Goal: Navigation & Orientation: Find specific page/section

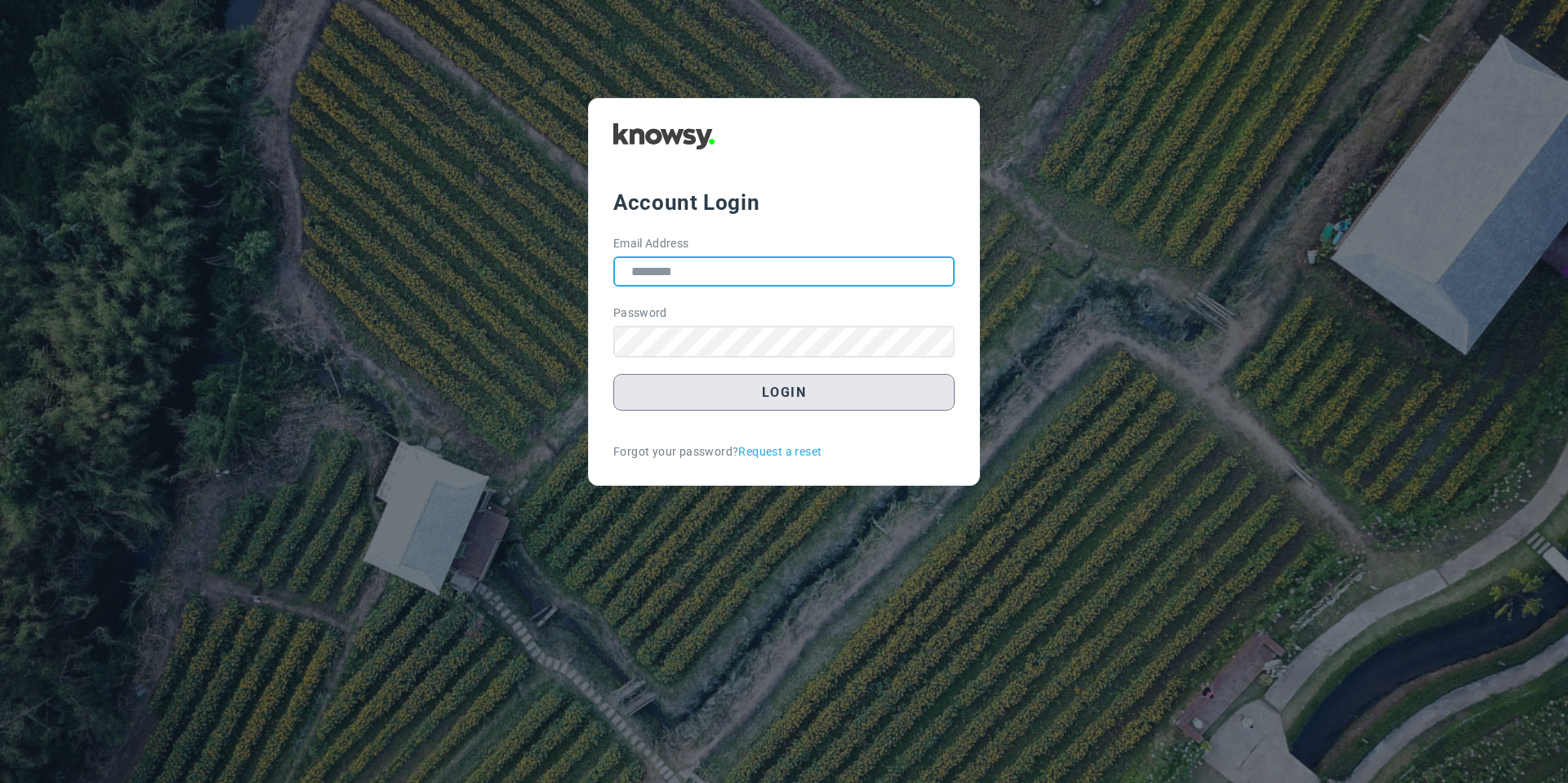
type input "**********"
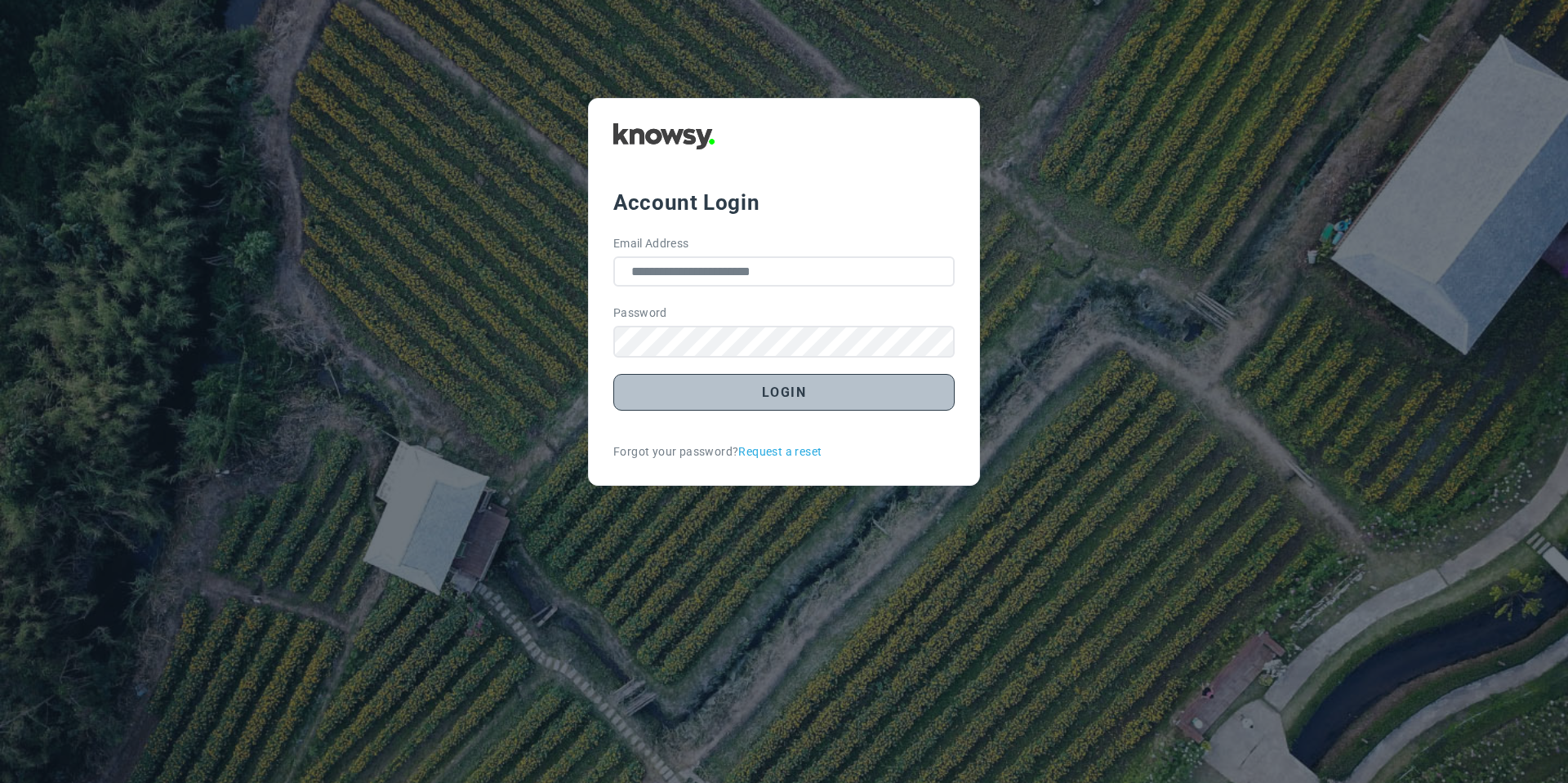
click at [725, 390] on button "Login" at bounding box center [784, 392] width 341 height 37
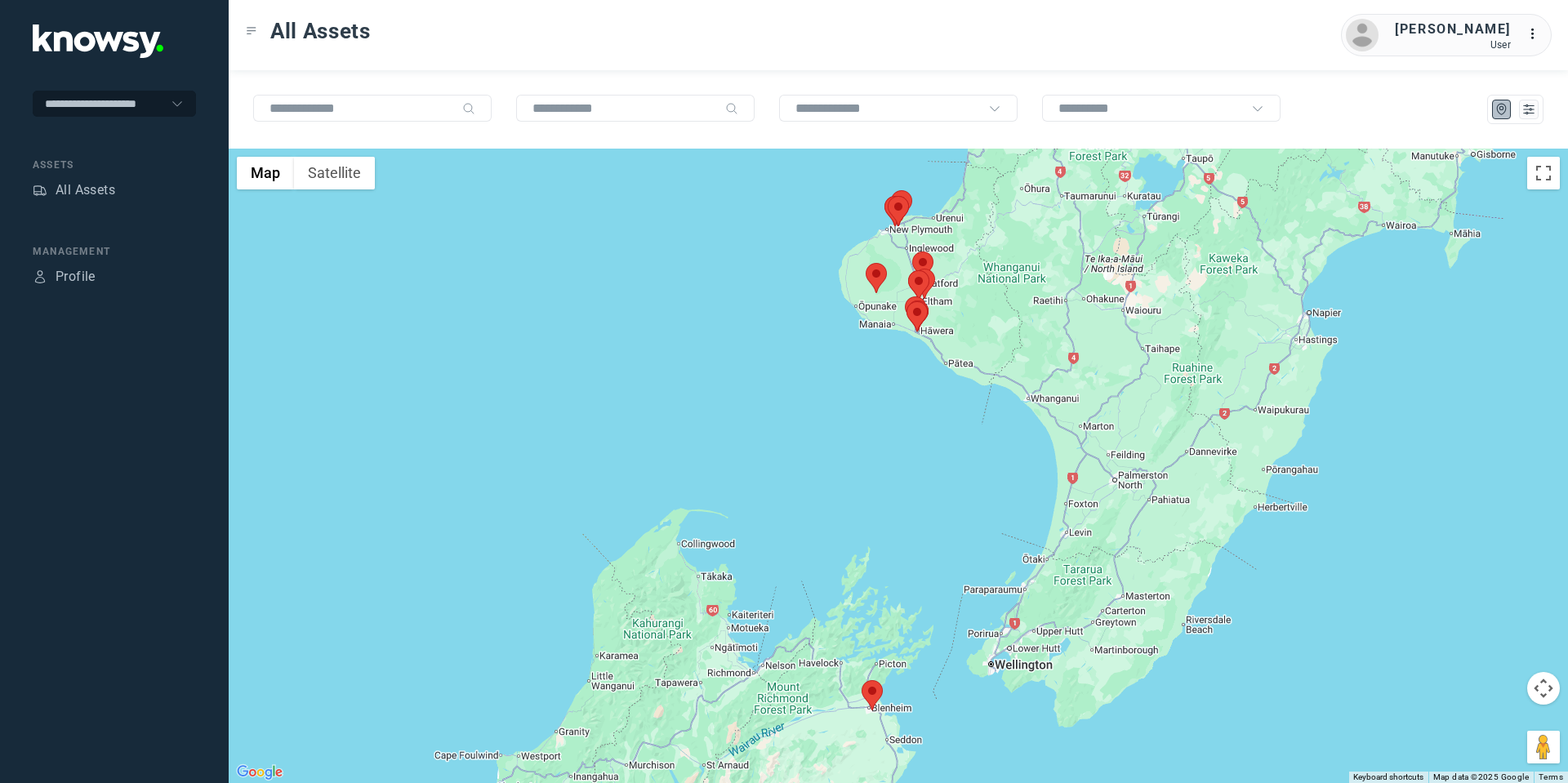
click at [888, 196] on area at bounding box center [888, 196] width 0 height 0
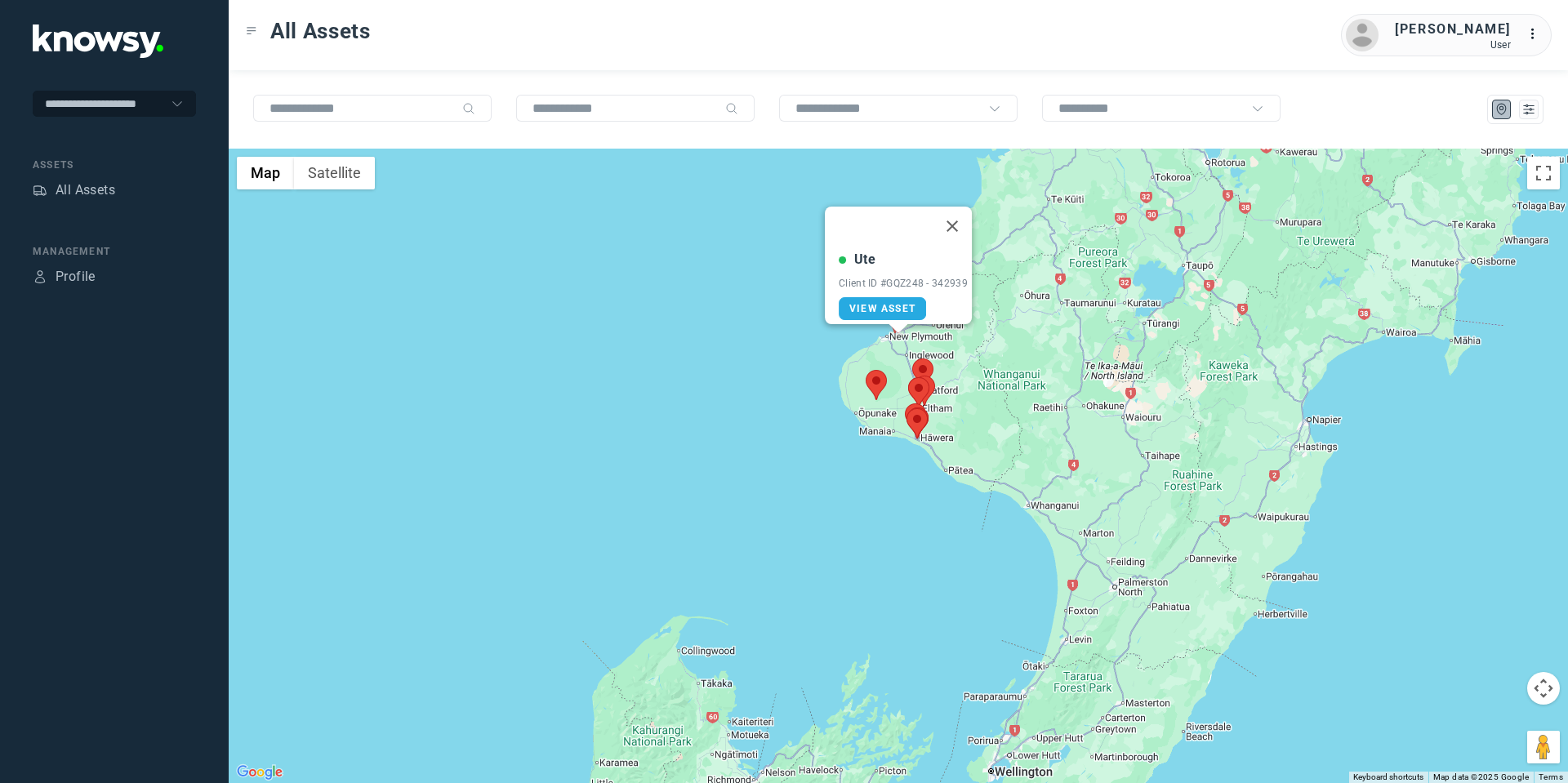
click at [866, 370] on area at bounding box center [866, 370] width 0 height 0
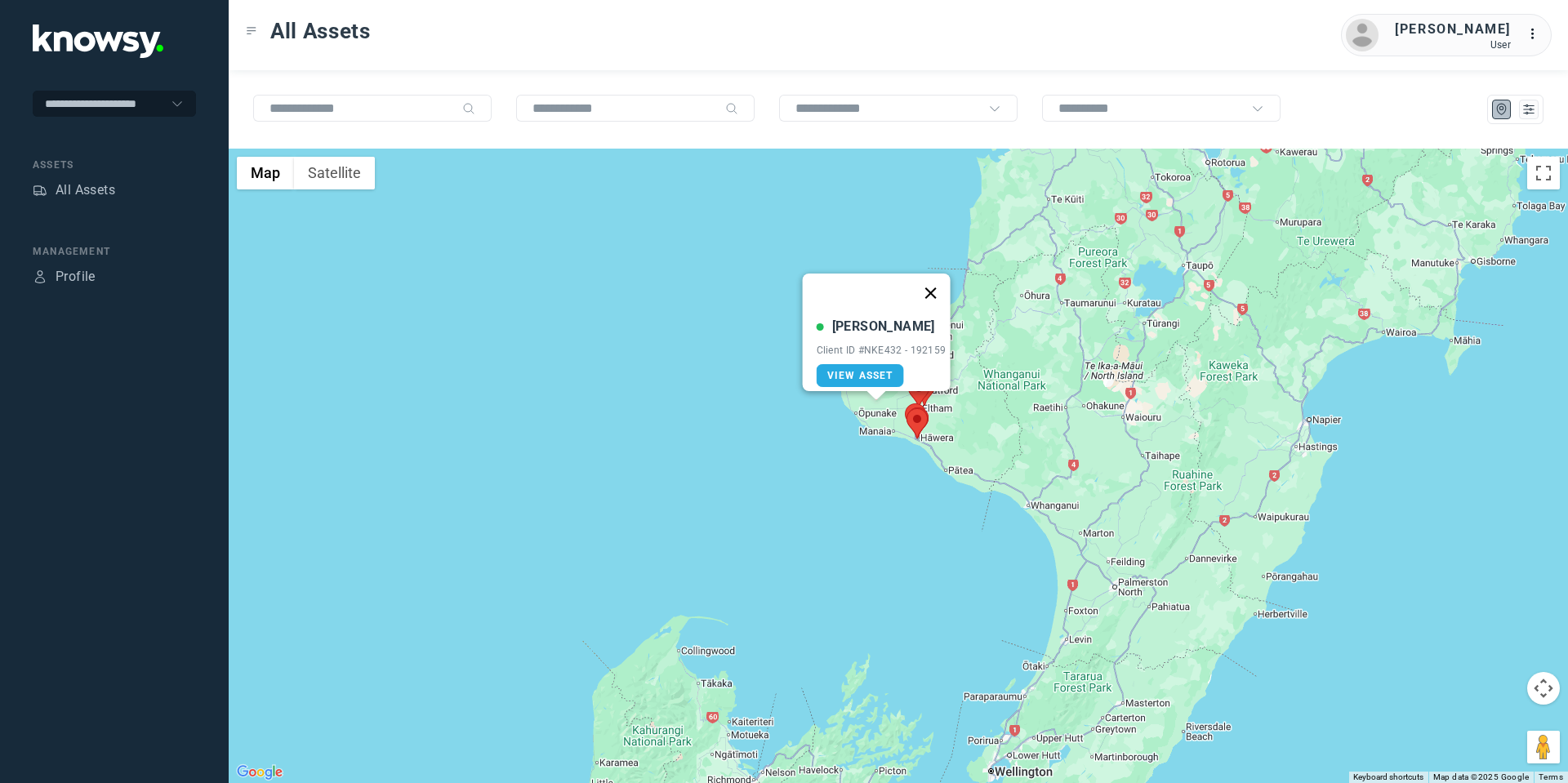
click at [939, 284] on button "Close" at bounding box center [929, 293] width 39 height 39
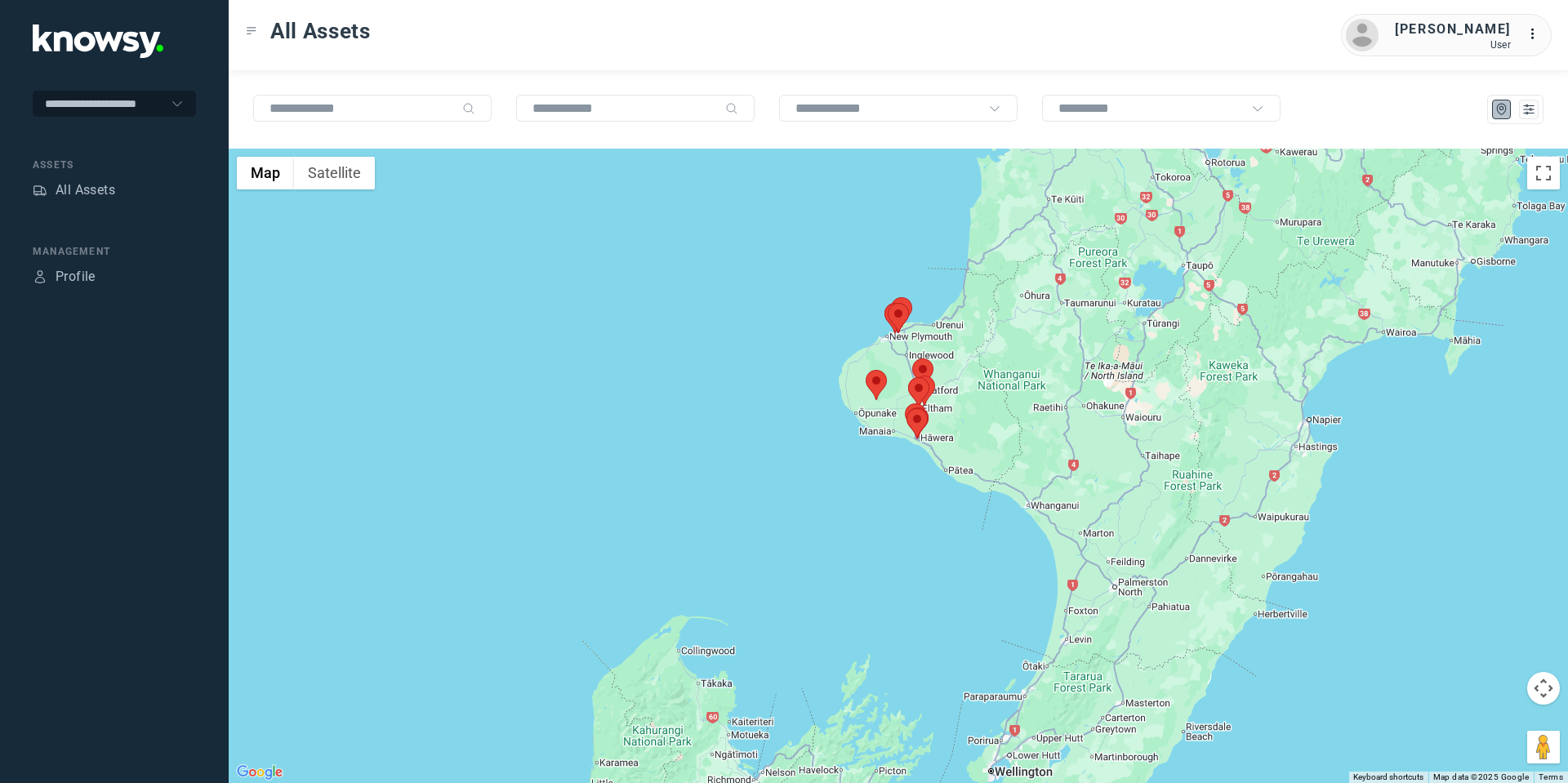
click at [888, 303] on area at bounding box center [888, 303] width 0 height 0
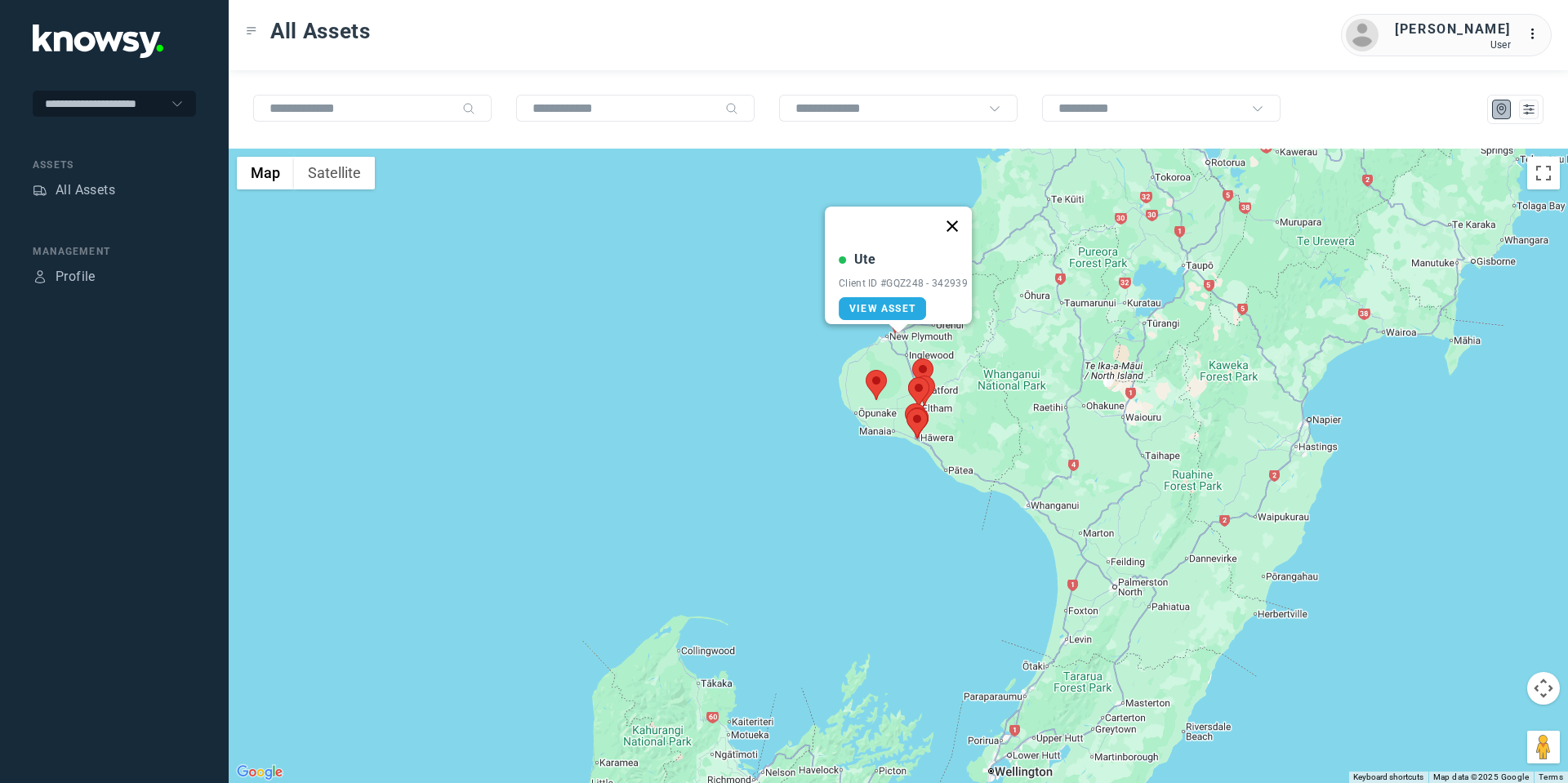
click at [955, 214] on button "Close" at bounding box center [952, 226] width 39 height 39
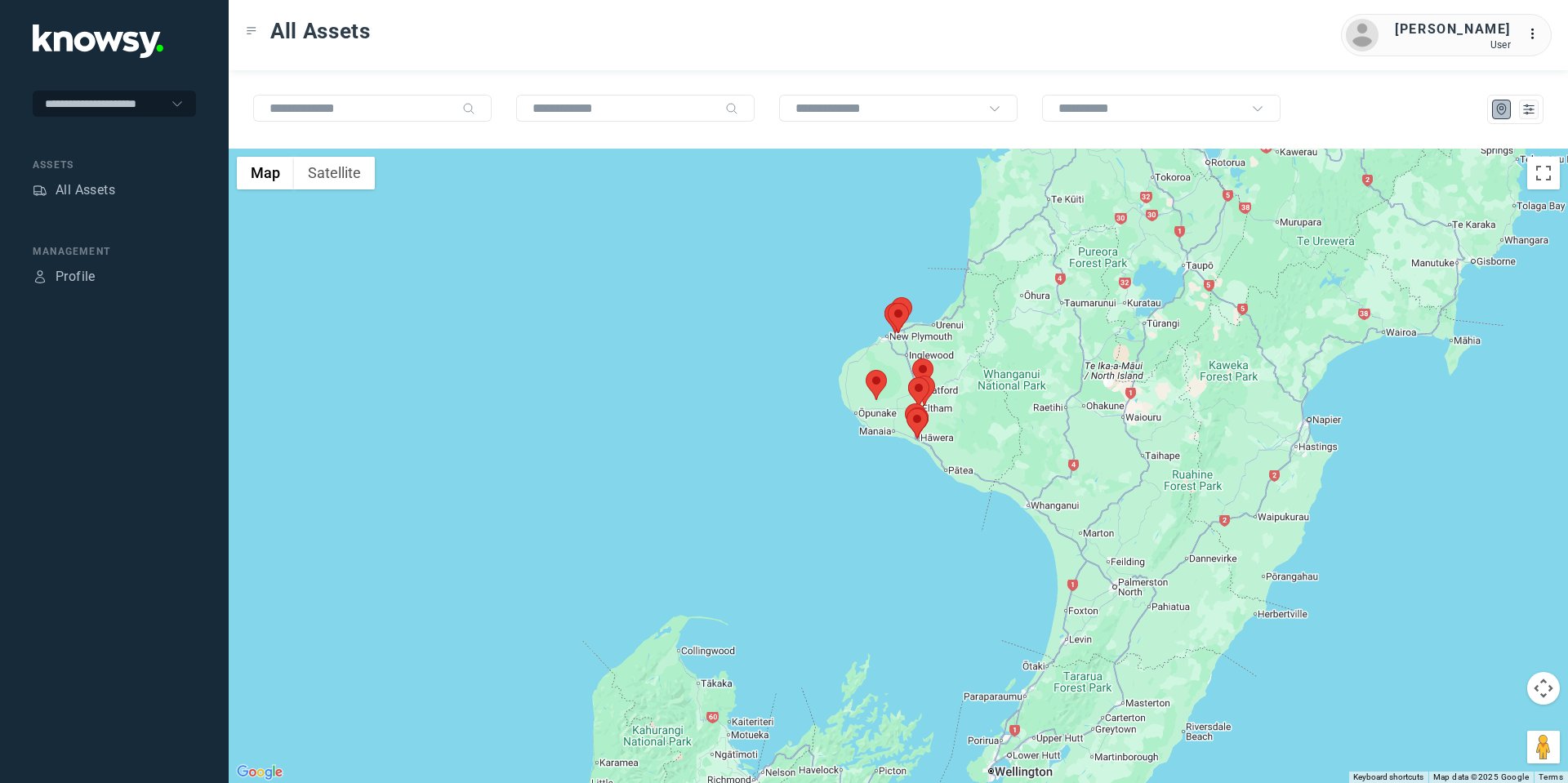
click at [891, 297] on area at bounding box center [891, 297] width 0 height 0
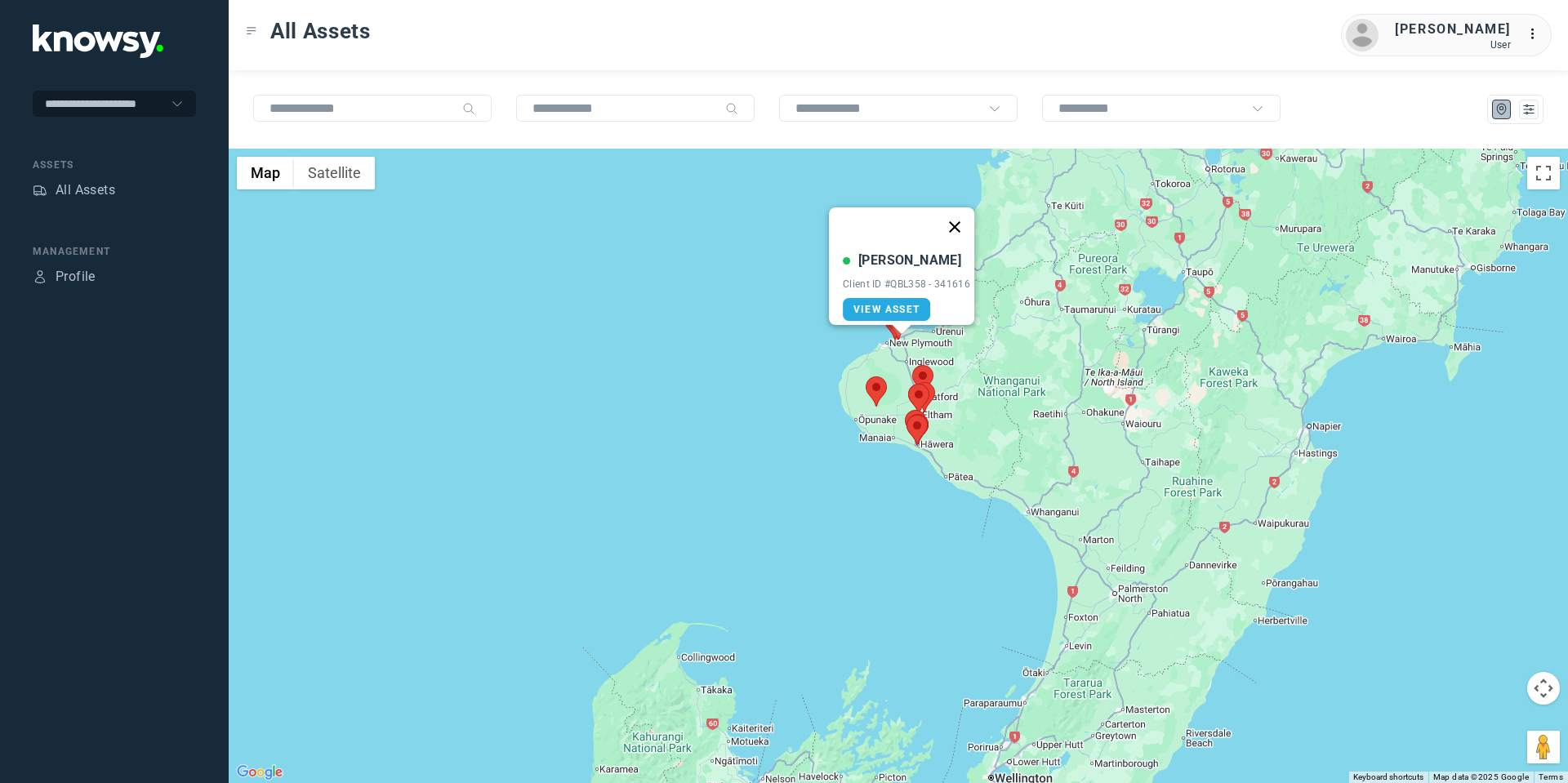
click at [959, 214] on button "Close" at bounding box center [954, 226] width 39 height 39
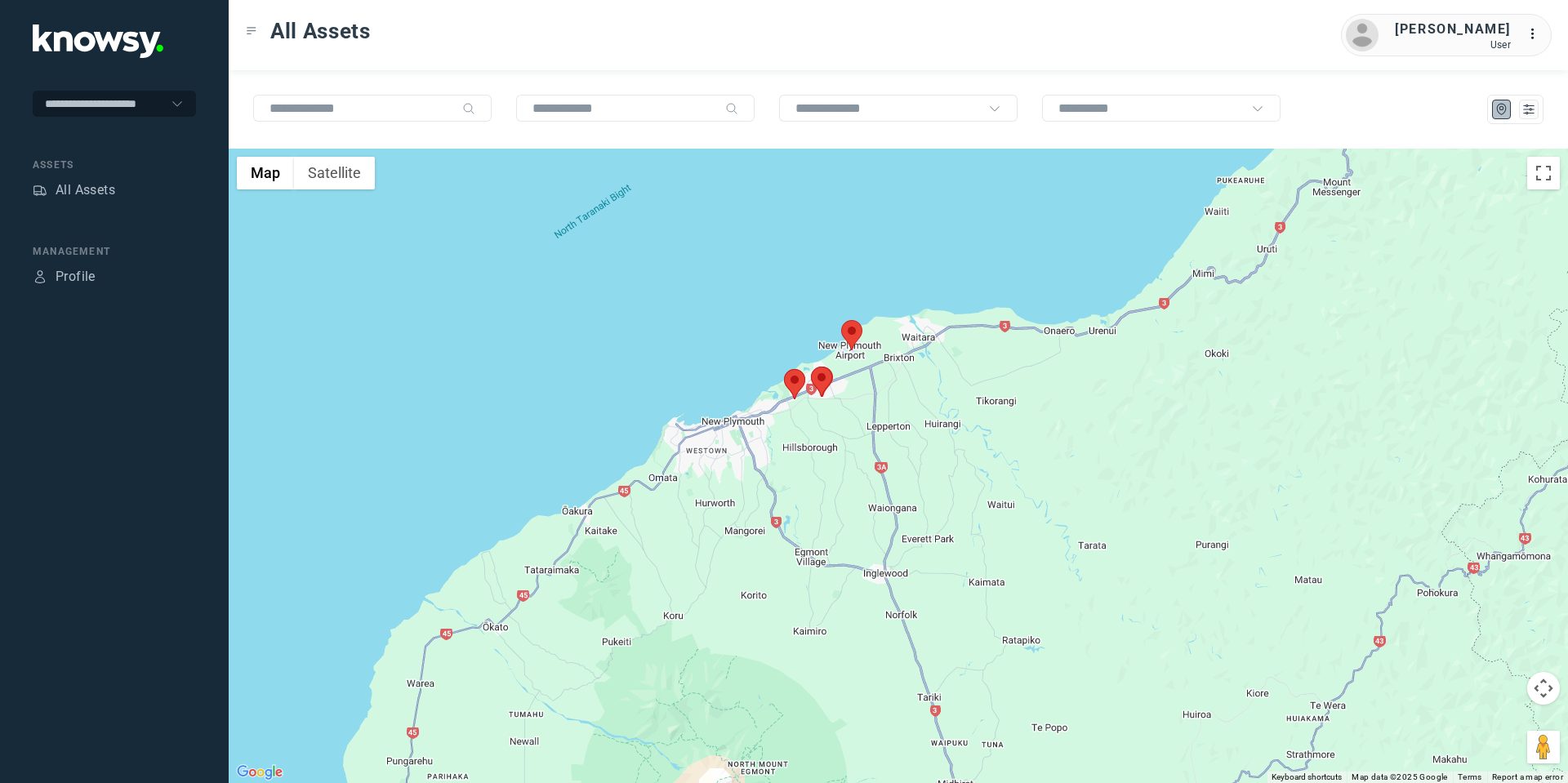
click at [841, 320] on area at bounding box center [841, 320] width 0 height 0
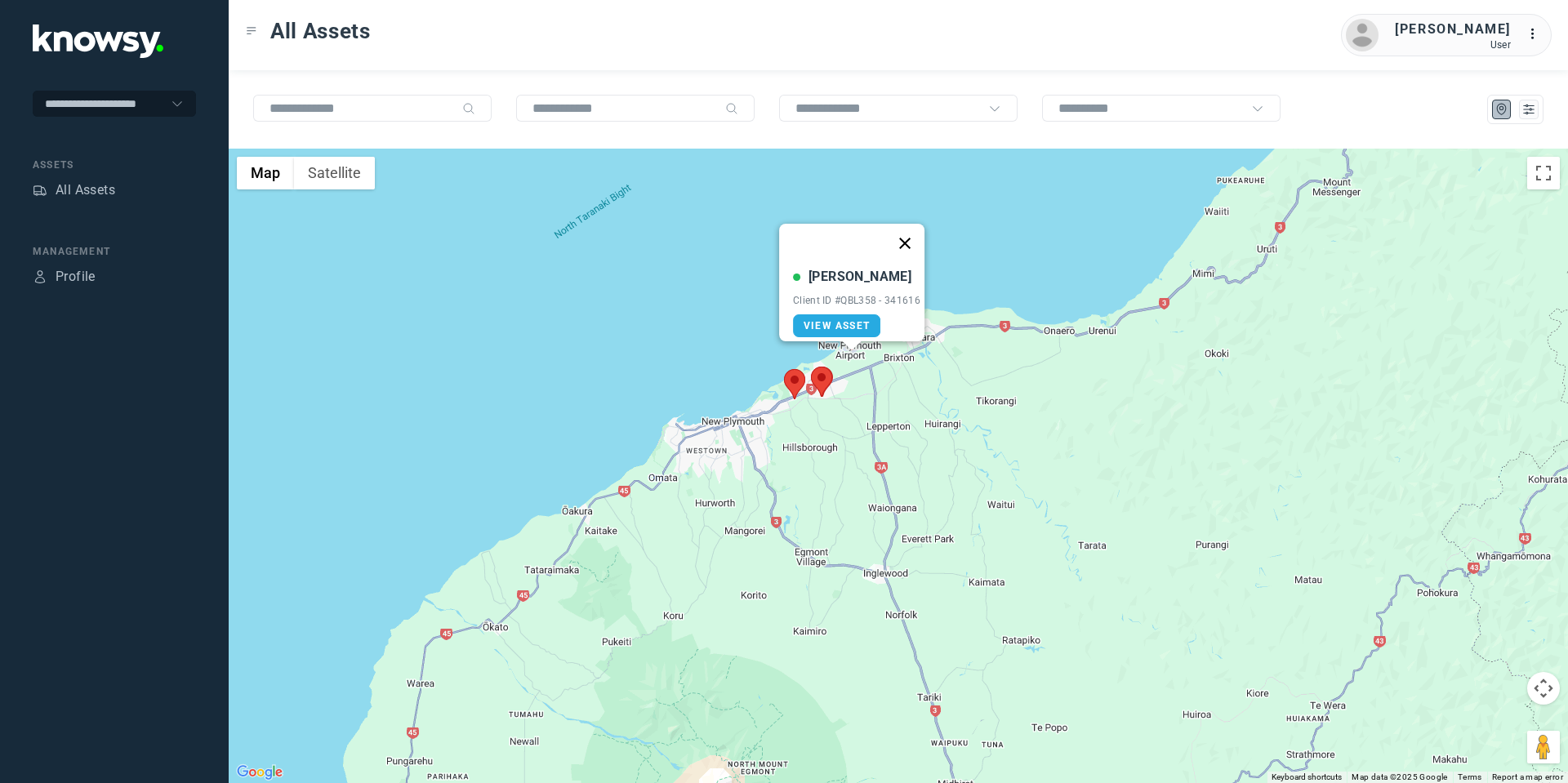
click at [914, 229] on button "Close" at bounding box center [904, 243] width 39 height 39
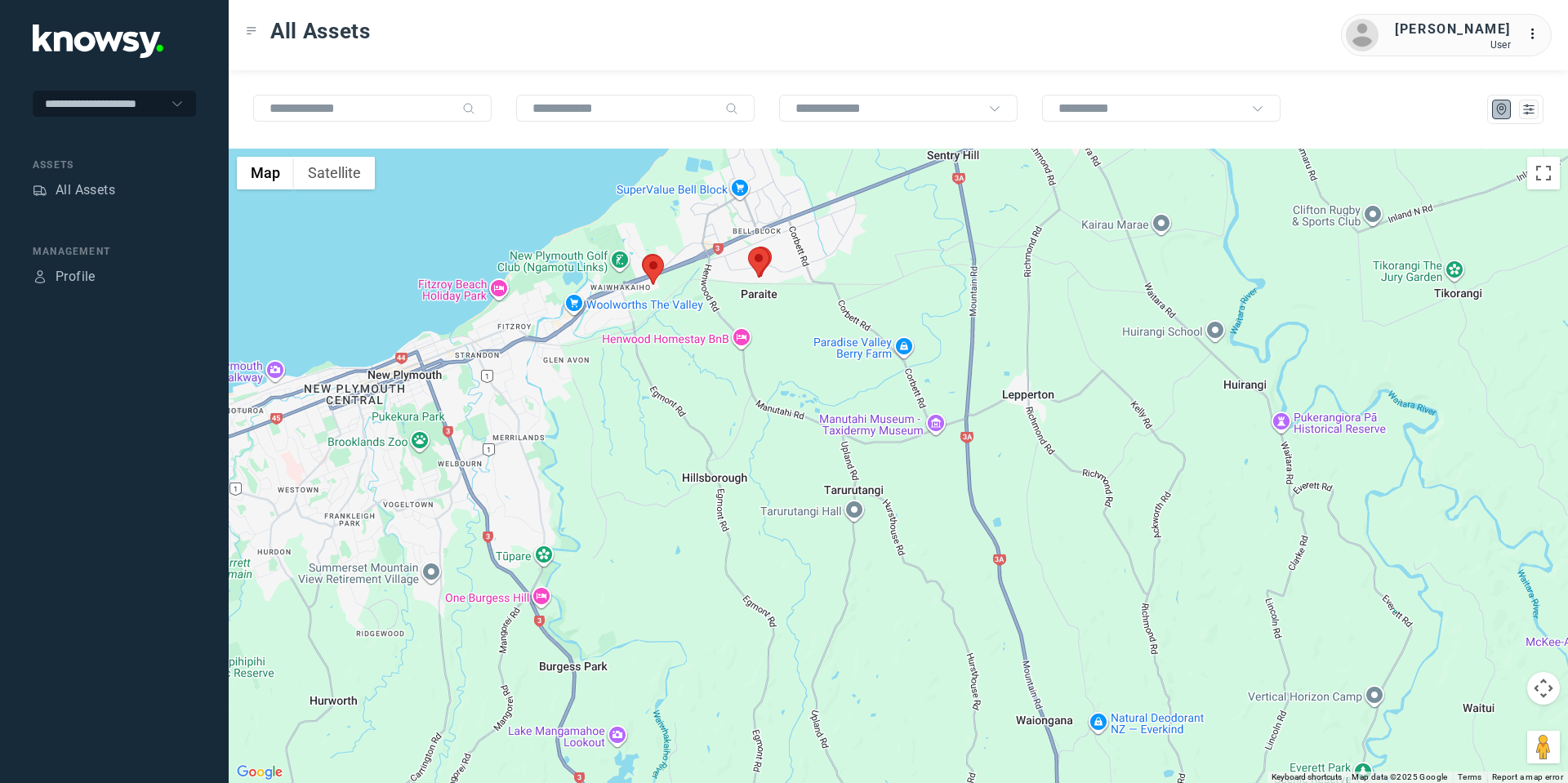
click at [643, 255] on area at bounding box center [643, 255] width 0 height 0
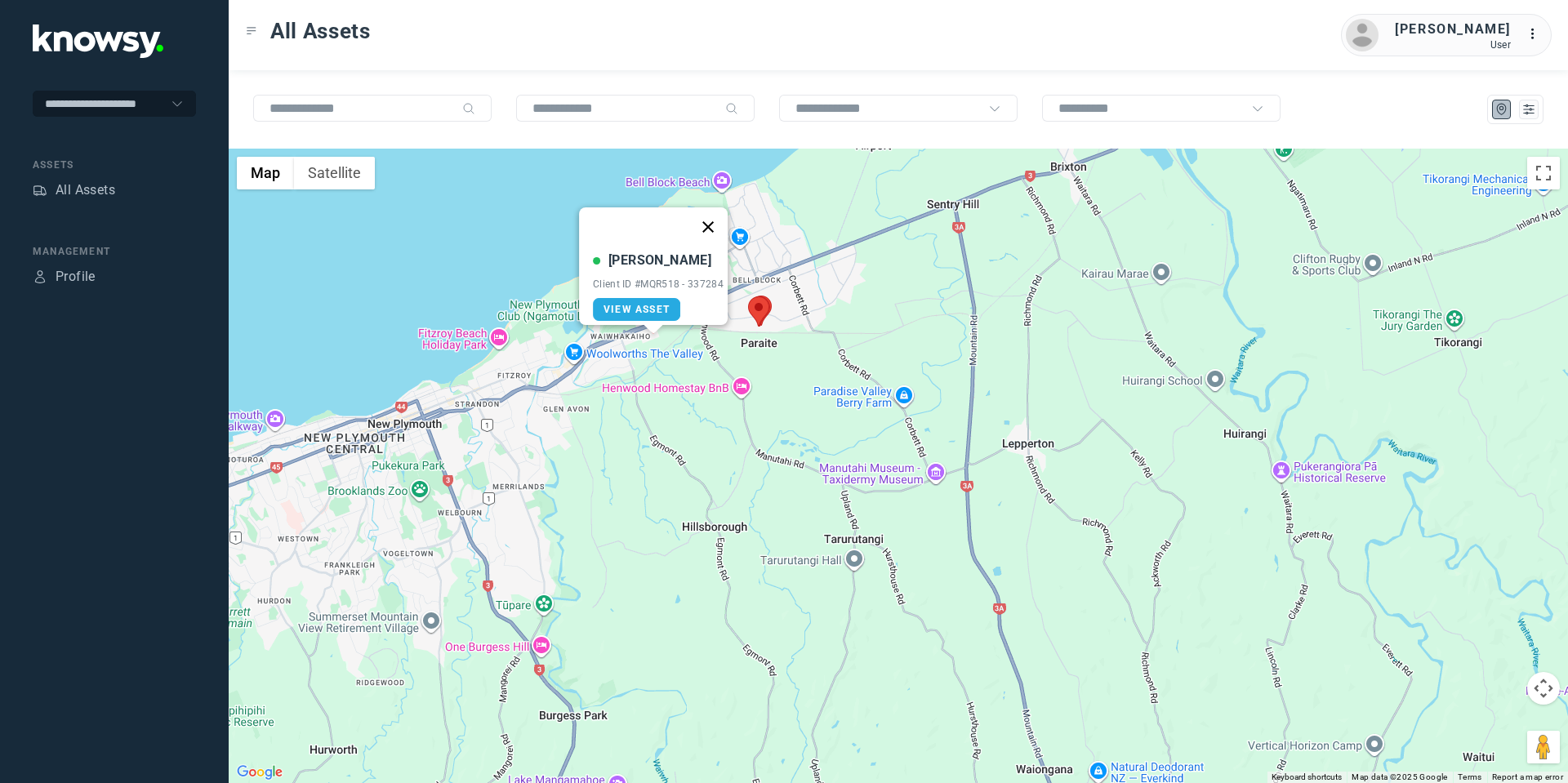
click at [721, 217] on button "Close" at bounding box center [707, 226] width 39 height 39
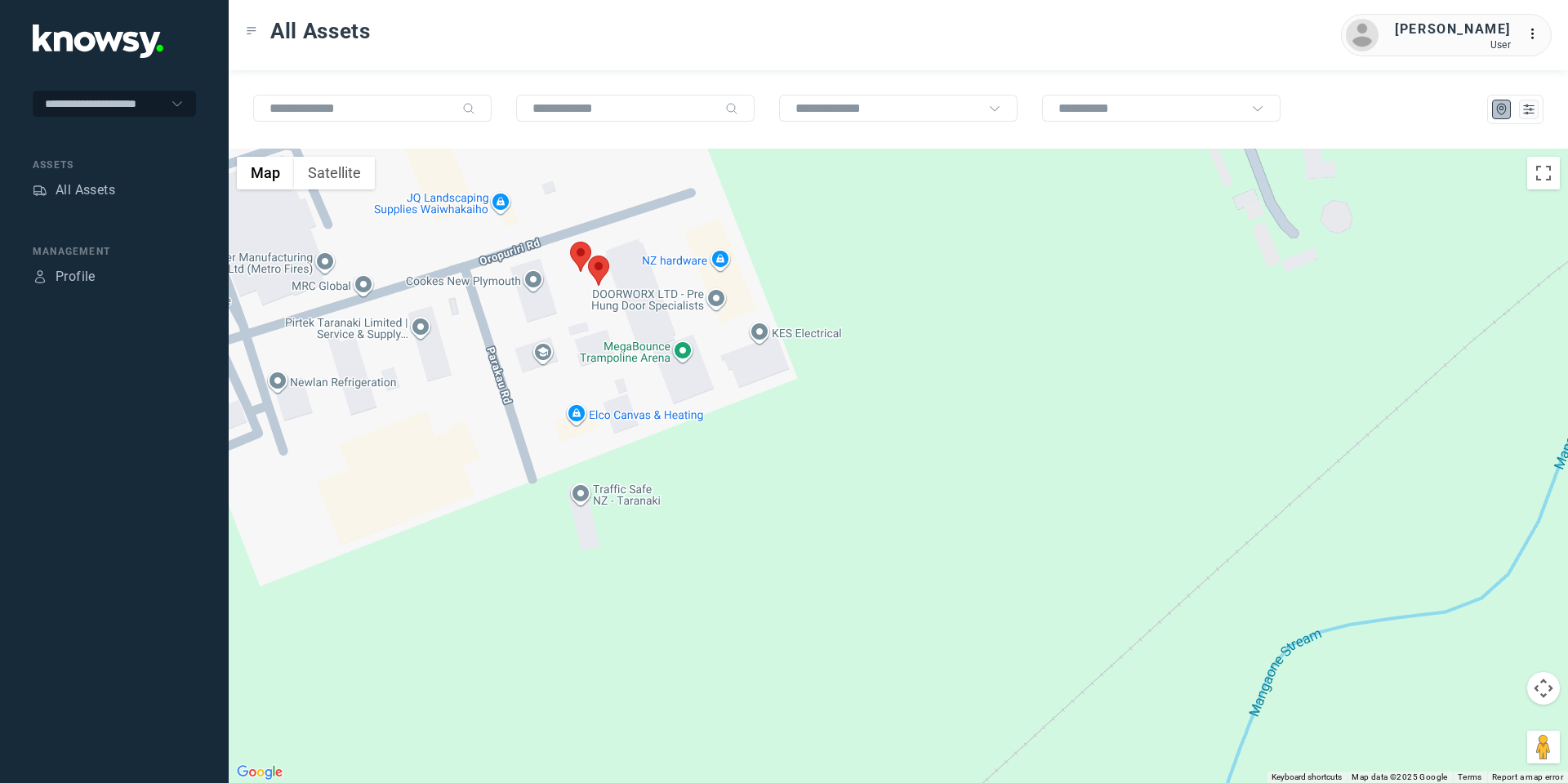
click at [570, 242] on area at bounding box center [570, 242] width 0 height 0
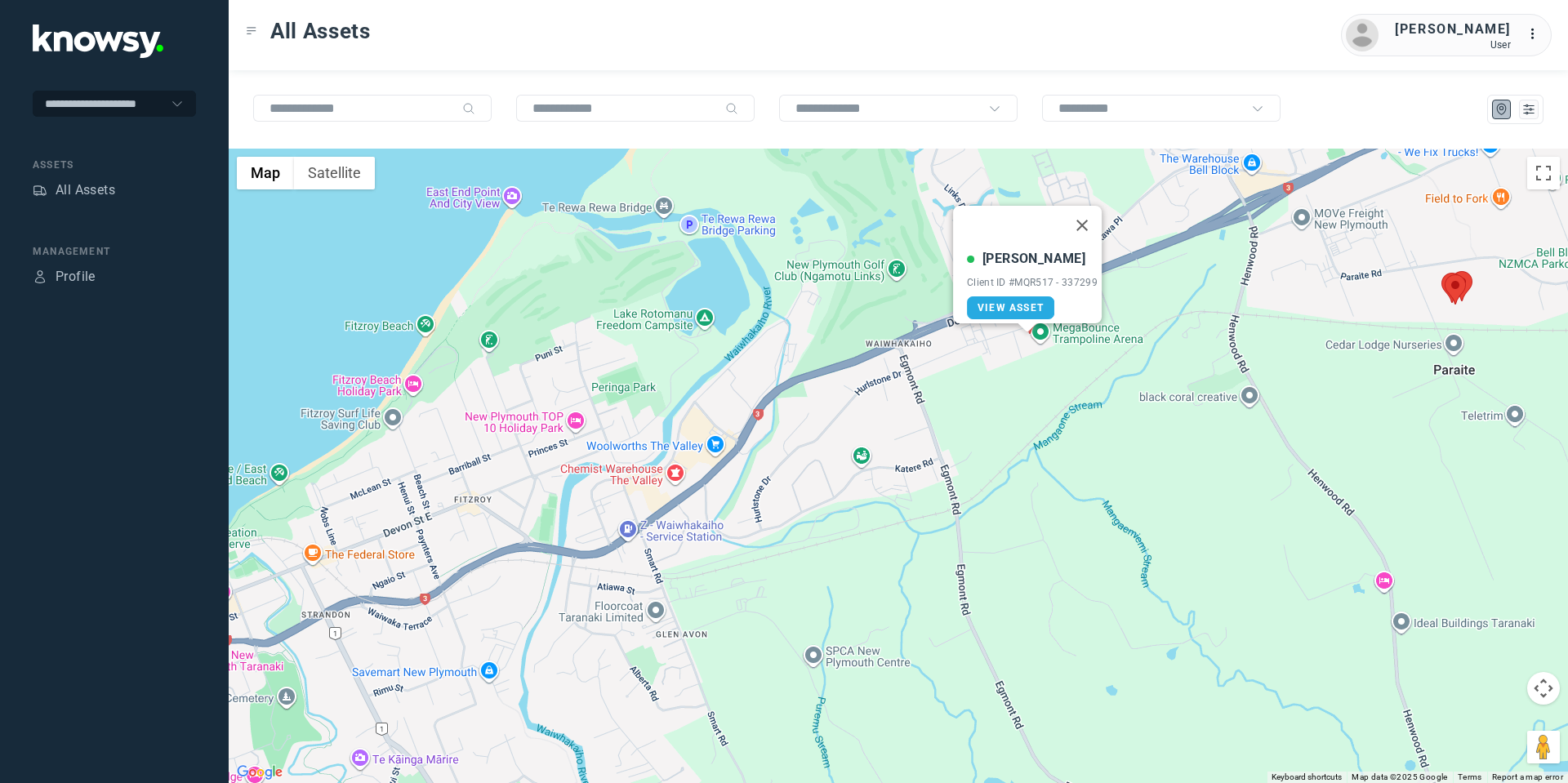
click at [1543, 683] on button "Map camera controls" at bounding box center [1544, 689] width 33 height 33
click at [1455, 644] on button "Move up" at bounding box center [1462, 647] width 33 height 33
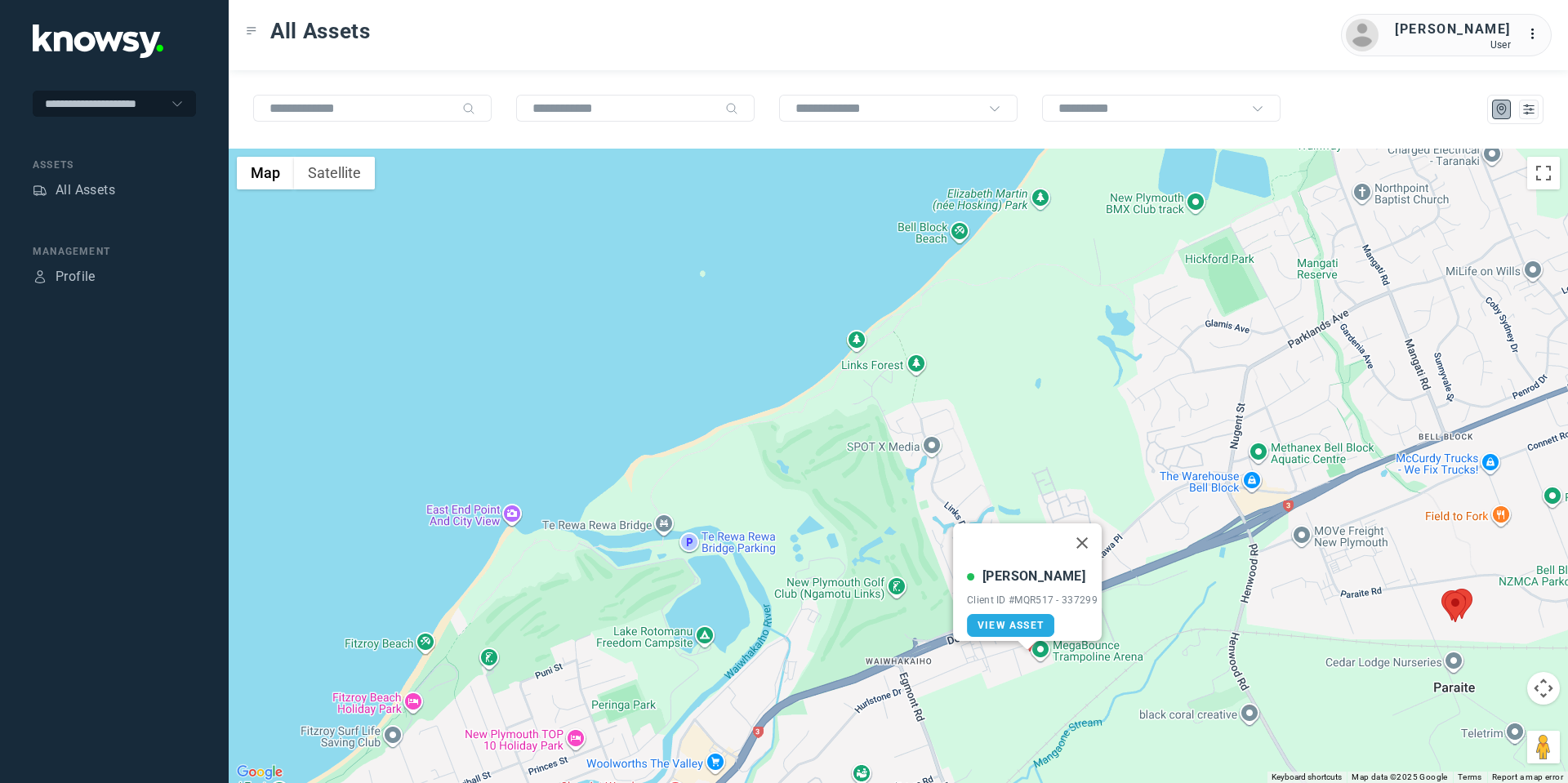
click at [1444, 592] on area at bounding box center [1444, 592] width 0 height 0
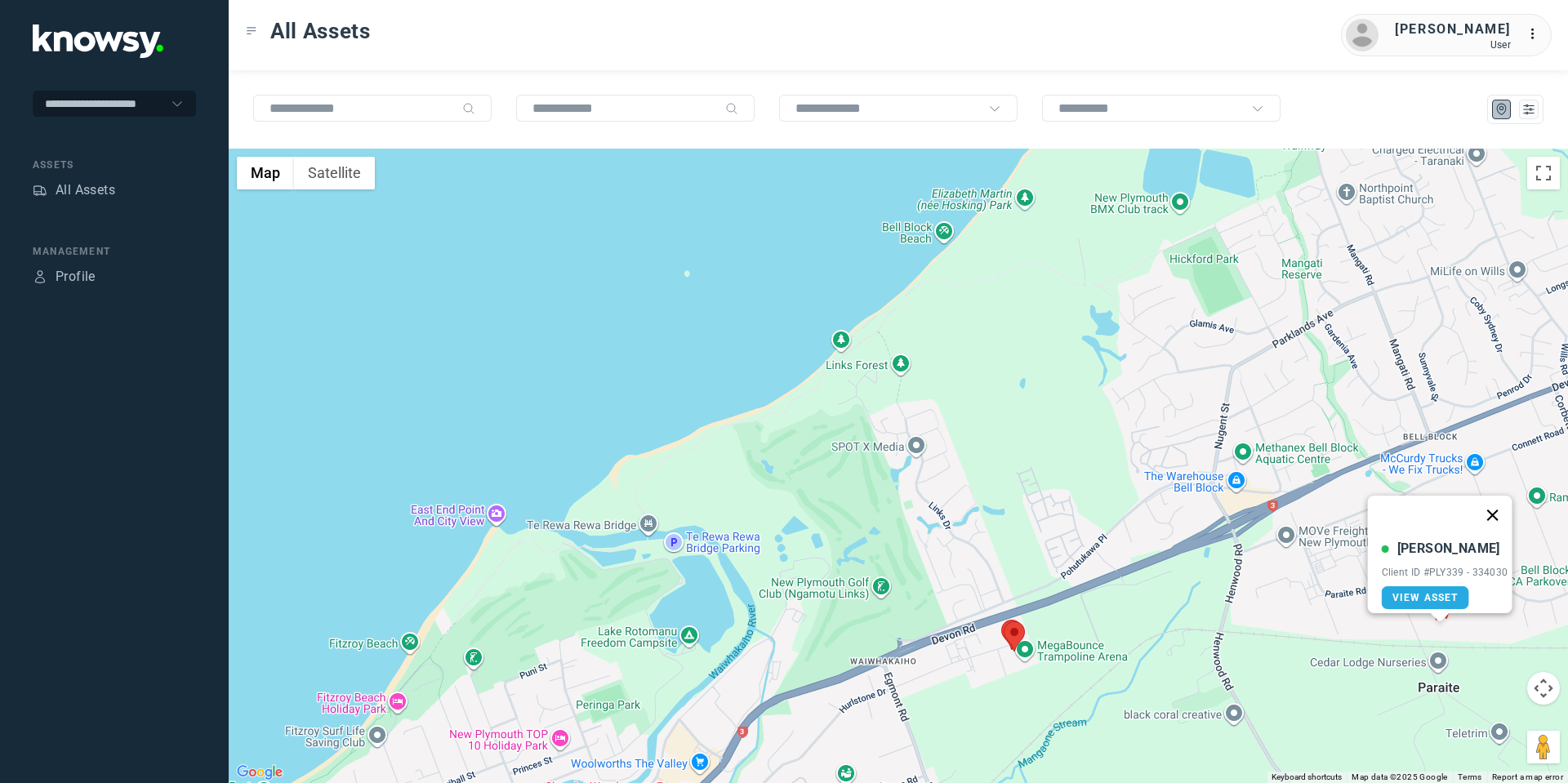
click at [1494, 498] on button "Close" at bounding box center [1492, 515] width 39 height 39
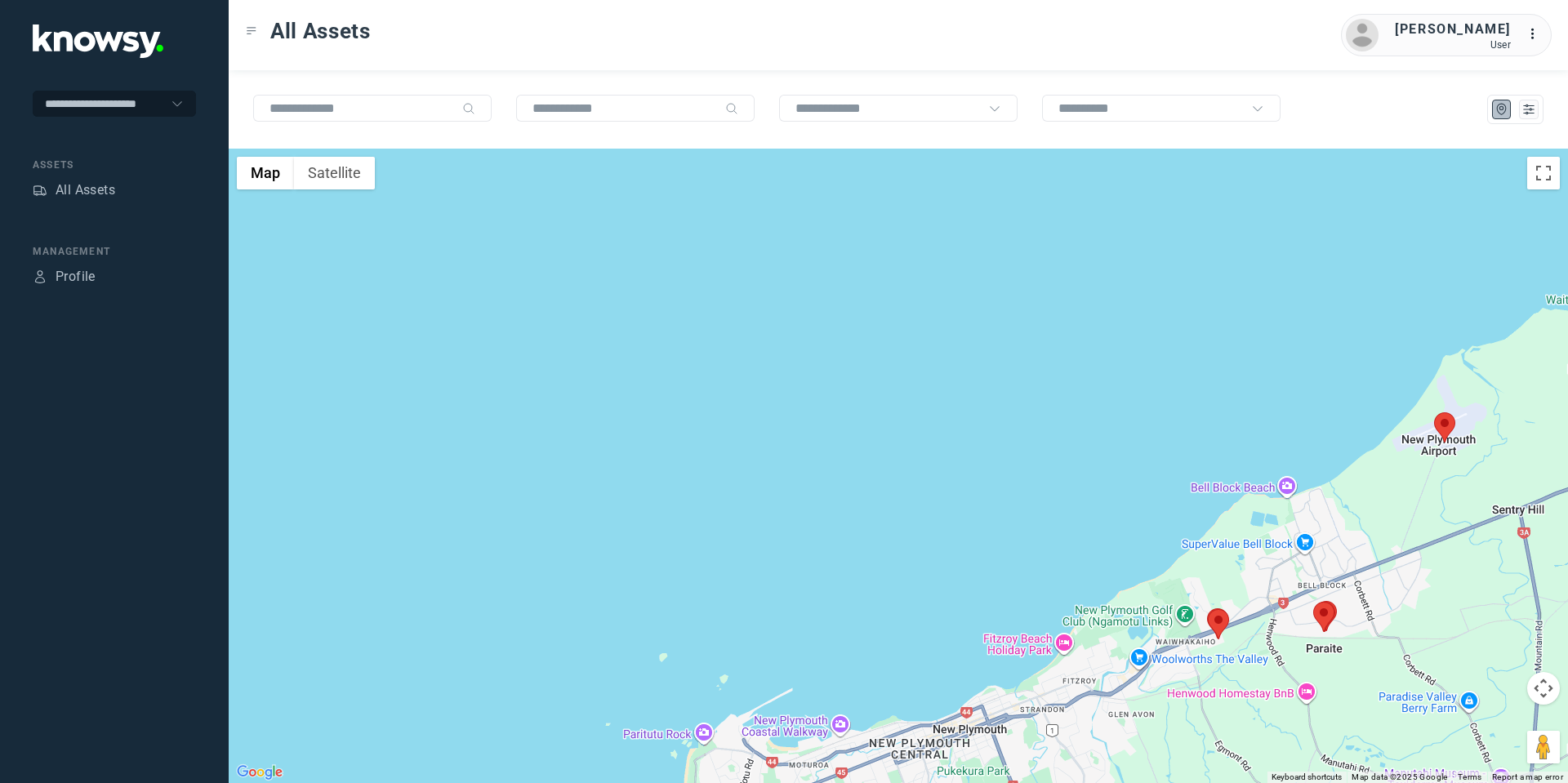
click at [1535, 694] on button "Map camera controls" at bounding box center [1544, 689] width 33 height 33
click at [1458, 737] on button "Move down" at bounding box center [1462, 729] width 33 height 33
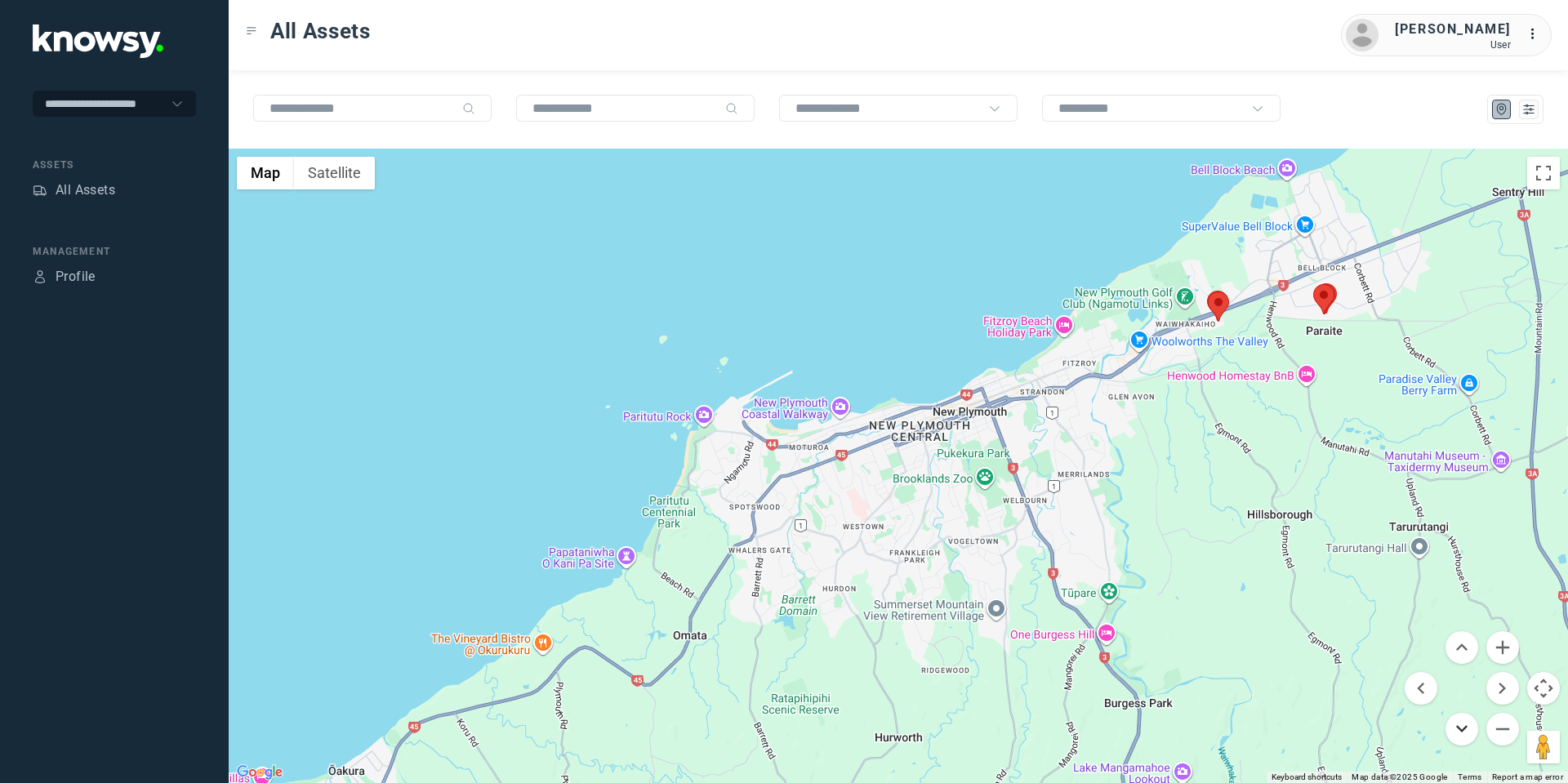
click at [1460, 731] on button "Move down" at bounding box center [1462, 729] width 33 height 33
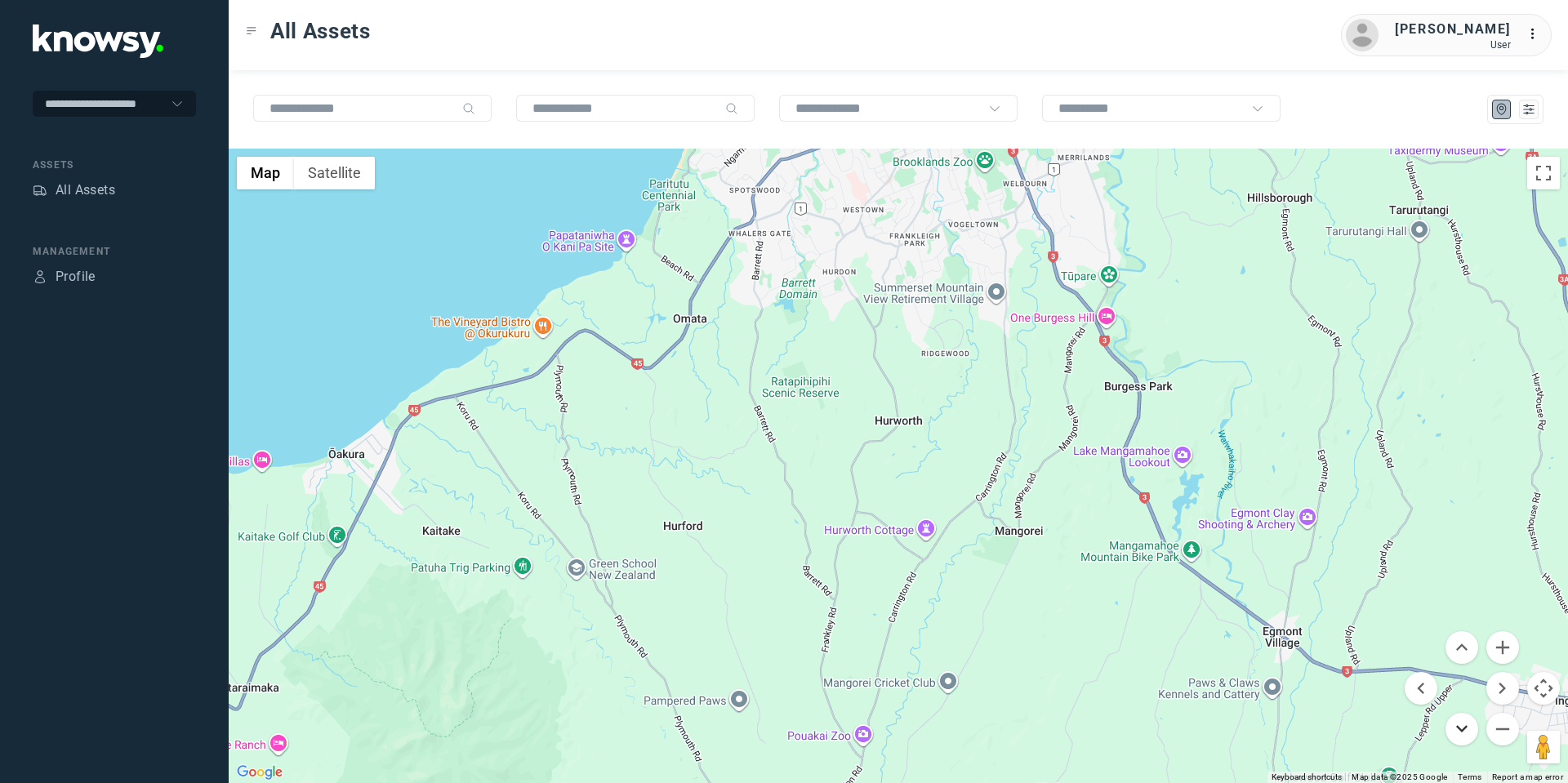
click at [1460, 731] on button "Move down" at bounding box center [1462, 729] width 33 height 33
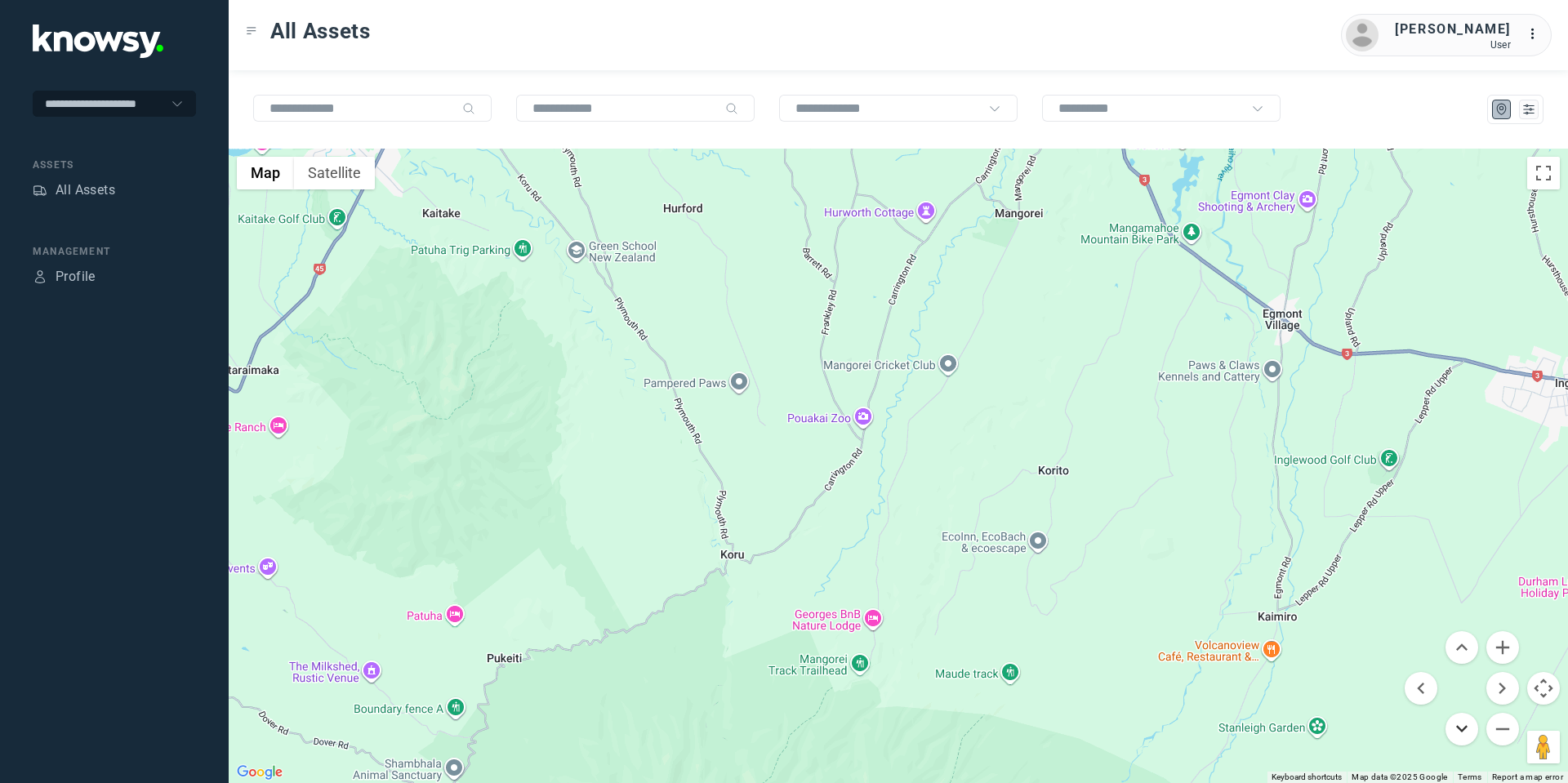
click at [1460, 731] on button "Move down" at bounding box center [1462, 729] width 33 height 33
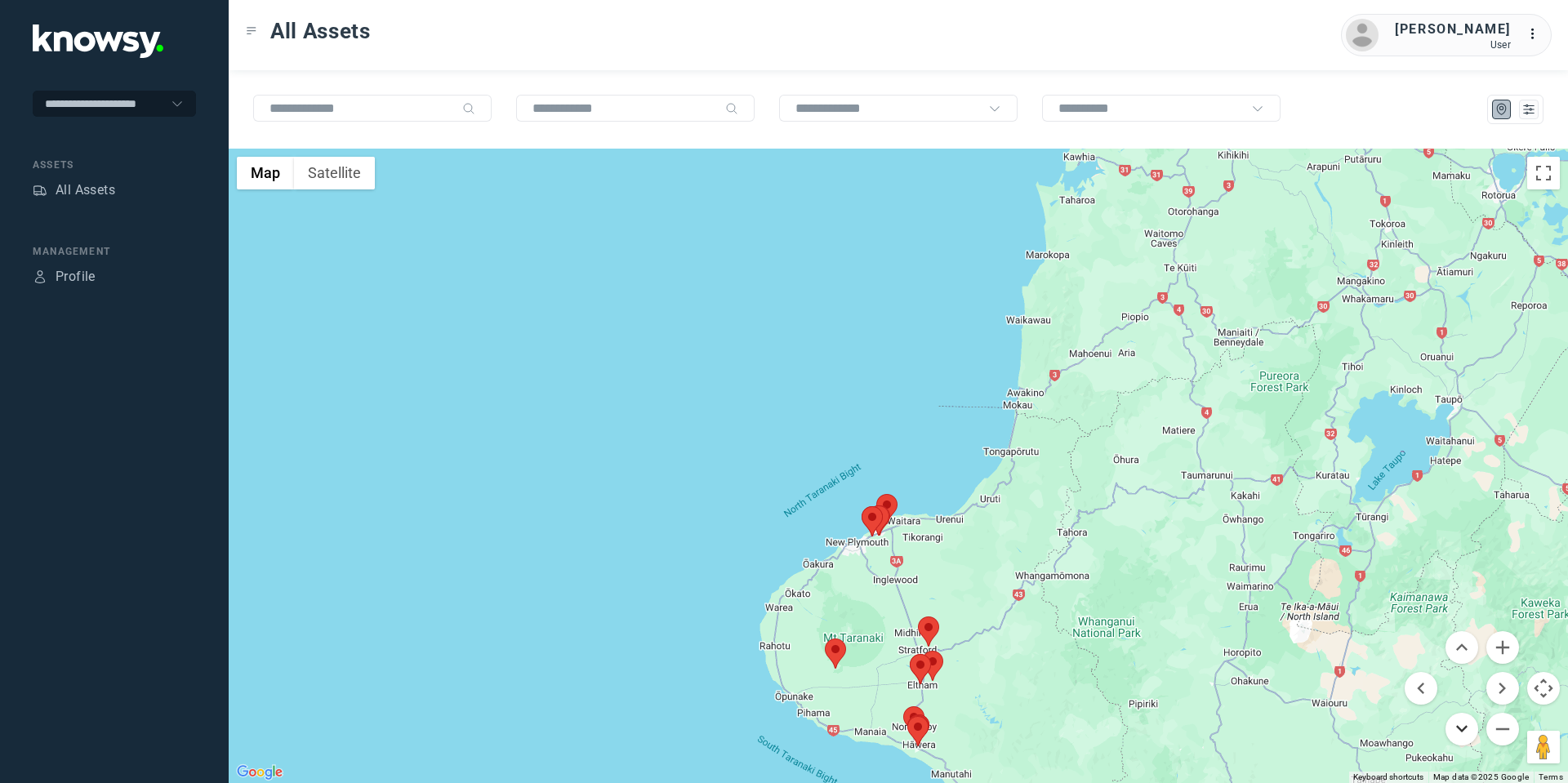
click at [1460, 726] on button "Move down" at bounding box center [1462, 729] width 33 height 33
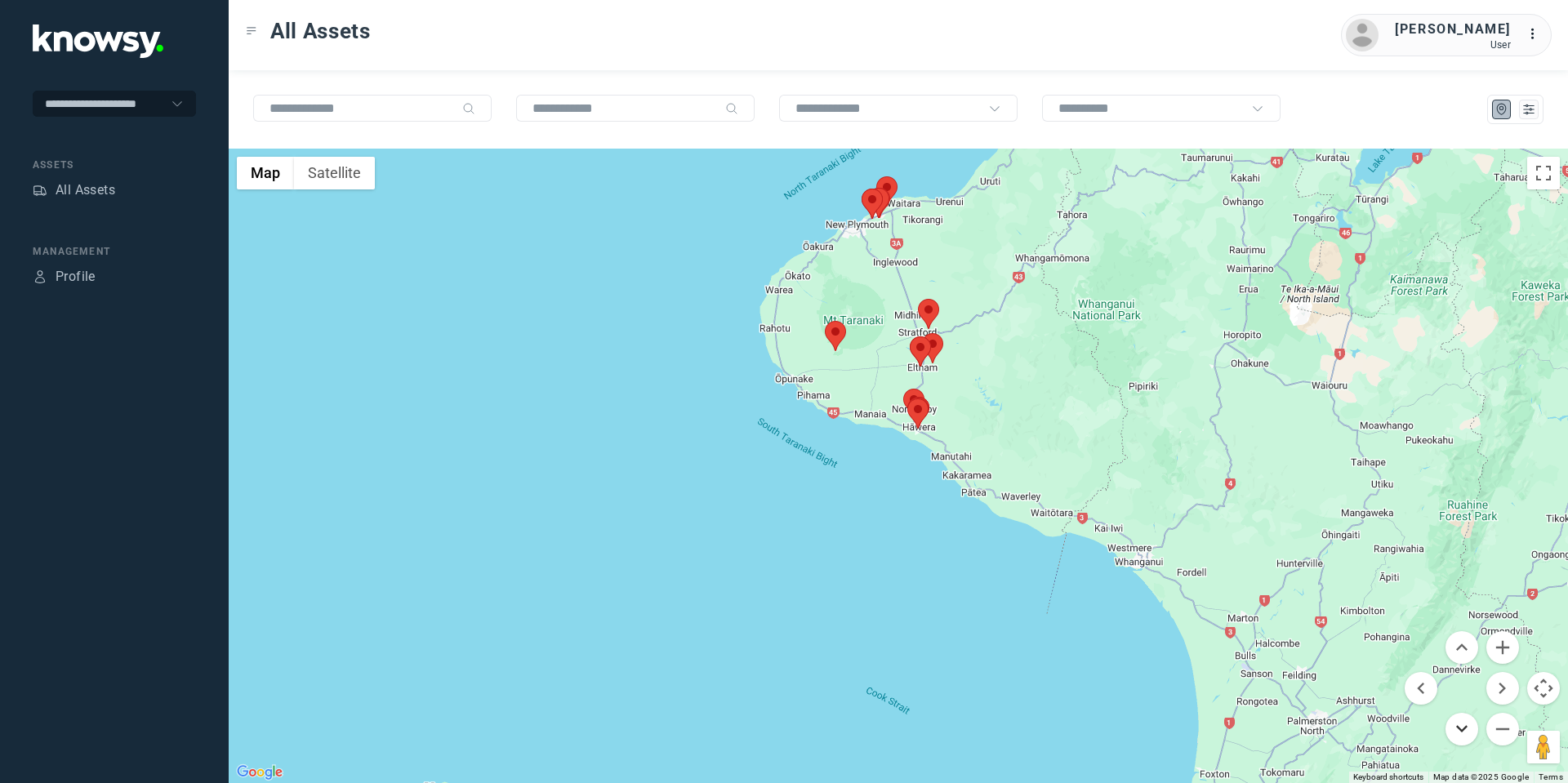
click at [1460, 726] on button "Move down" at bounding box center [1462, 729] width 33 height 33
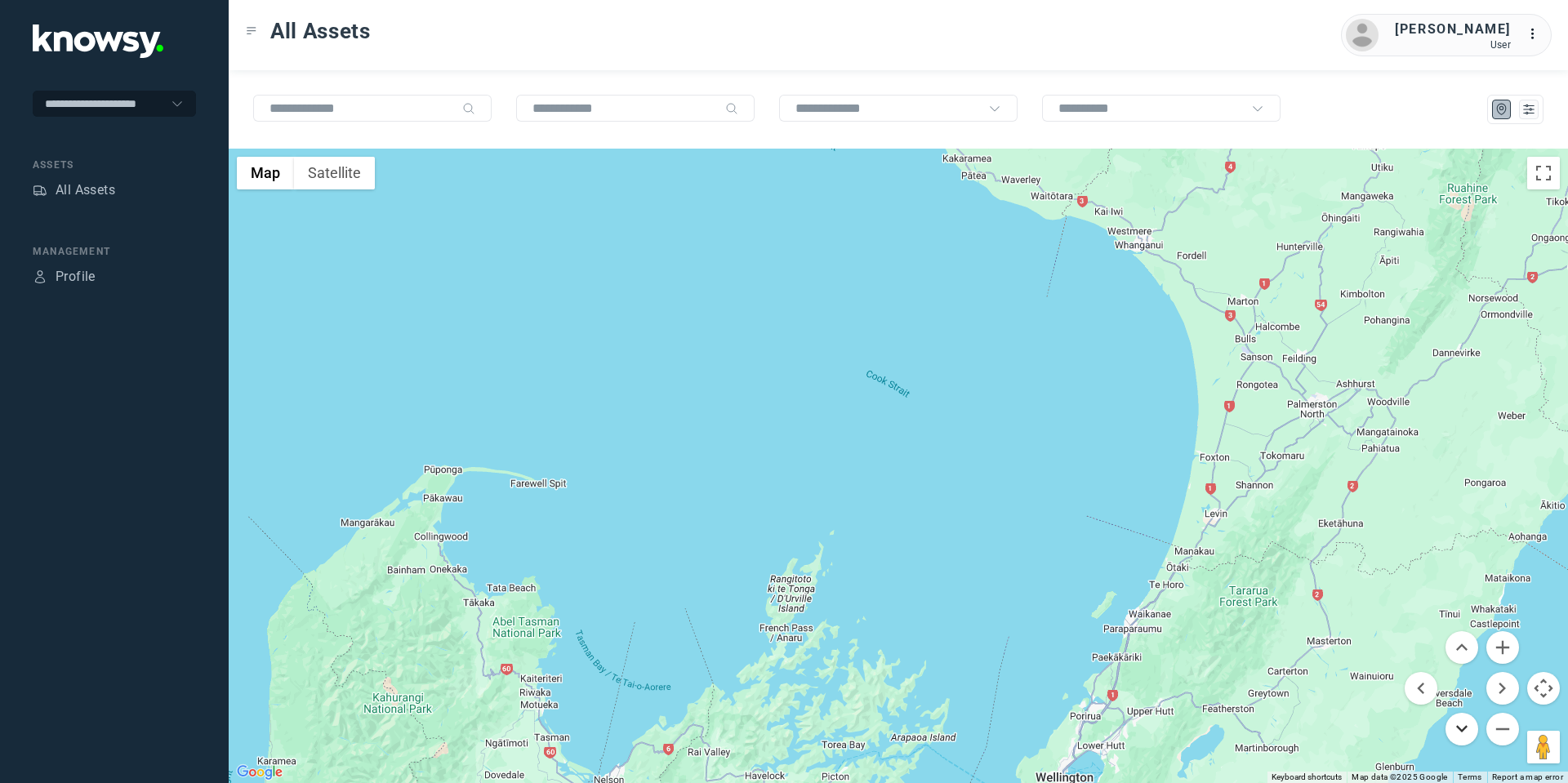
click at [1460, 726] on button "Move down" at bounding box center [1462, 729] width 33 height 33
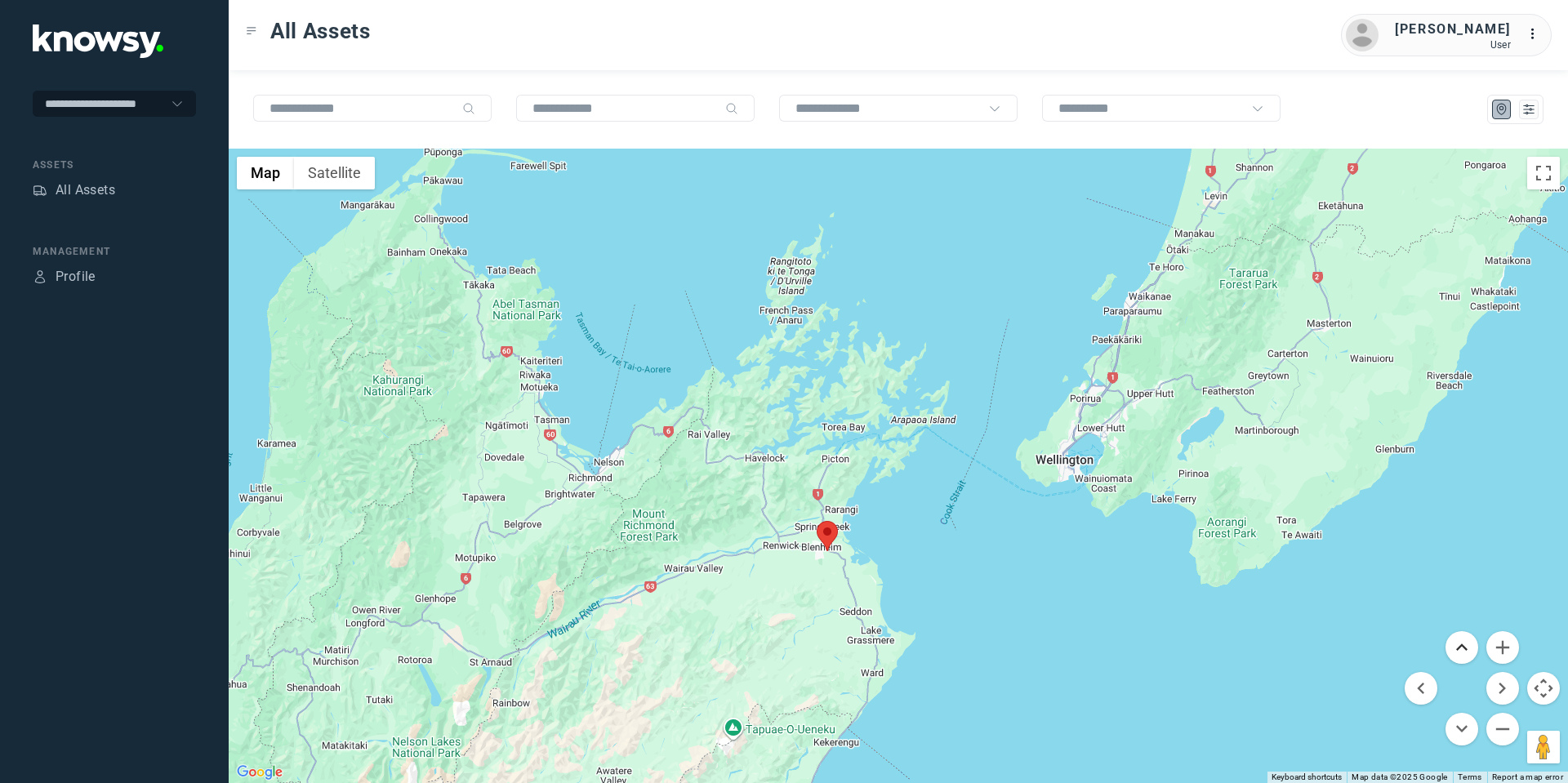
click at [1458, 644] on button "Move up" at bounding box center [1462, 647] width 33 height 33
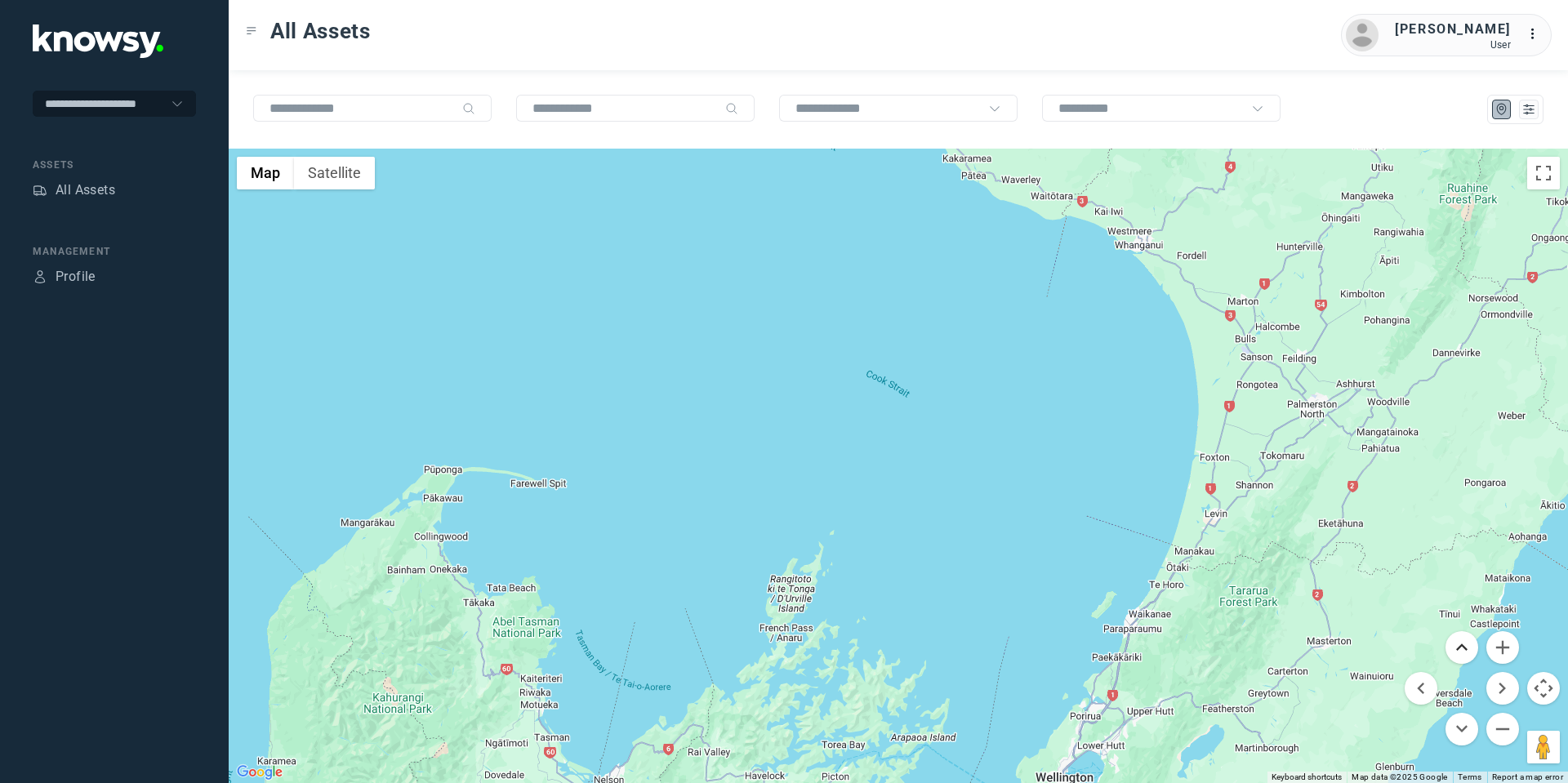
click at [1458, 644] on button "Move up" at bounding box center [1462, 647] width 33 height 33
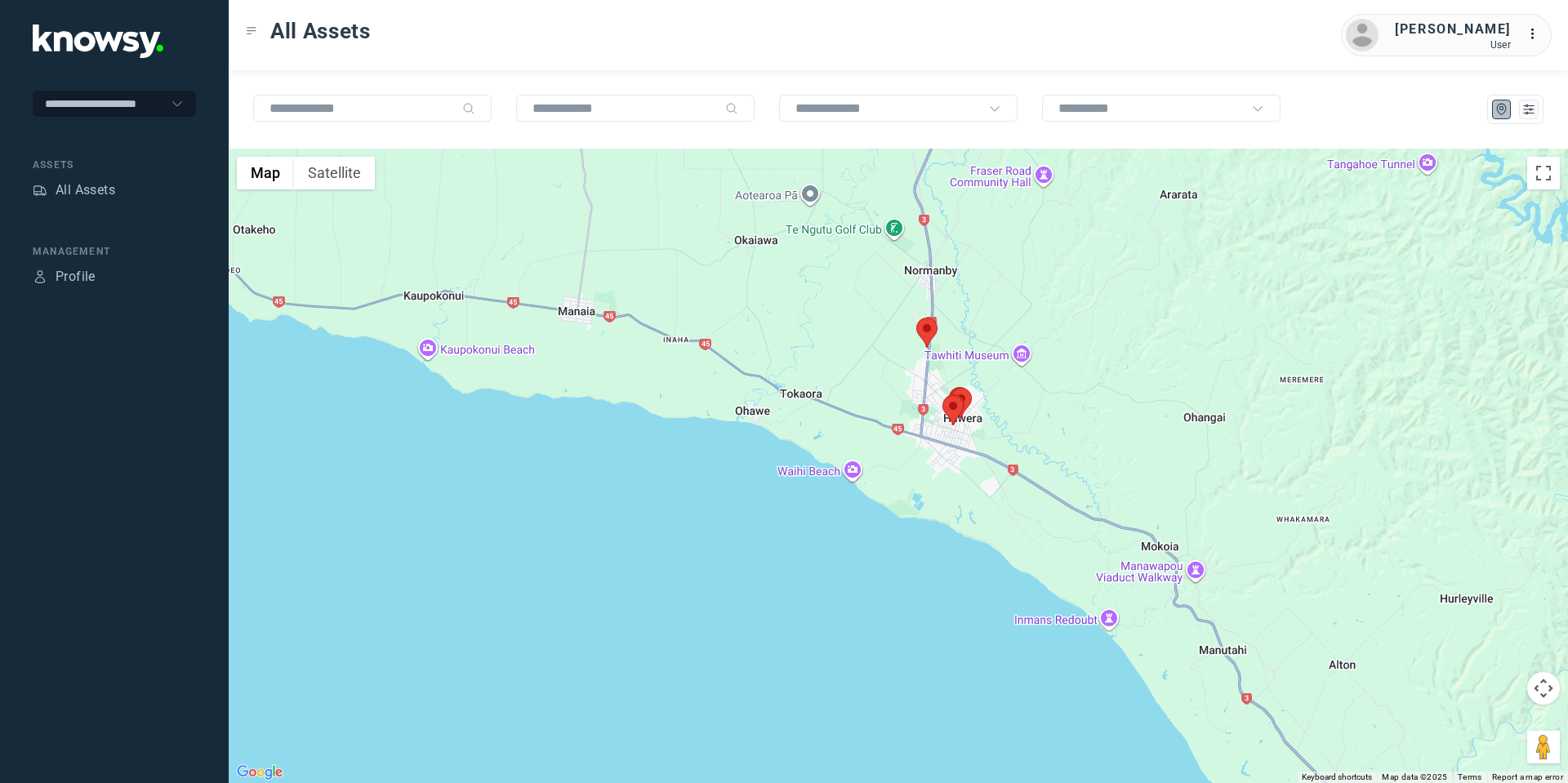
click at [916, 318] on area at bounding box center [916, 318] width 0 height 0
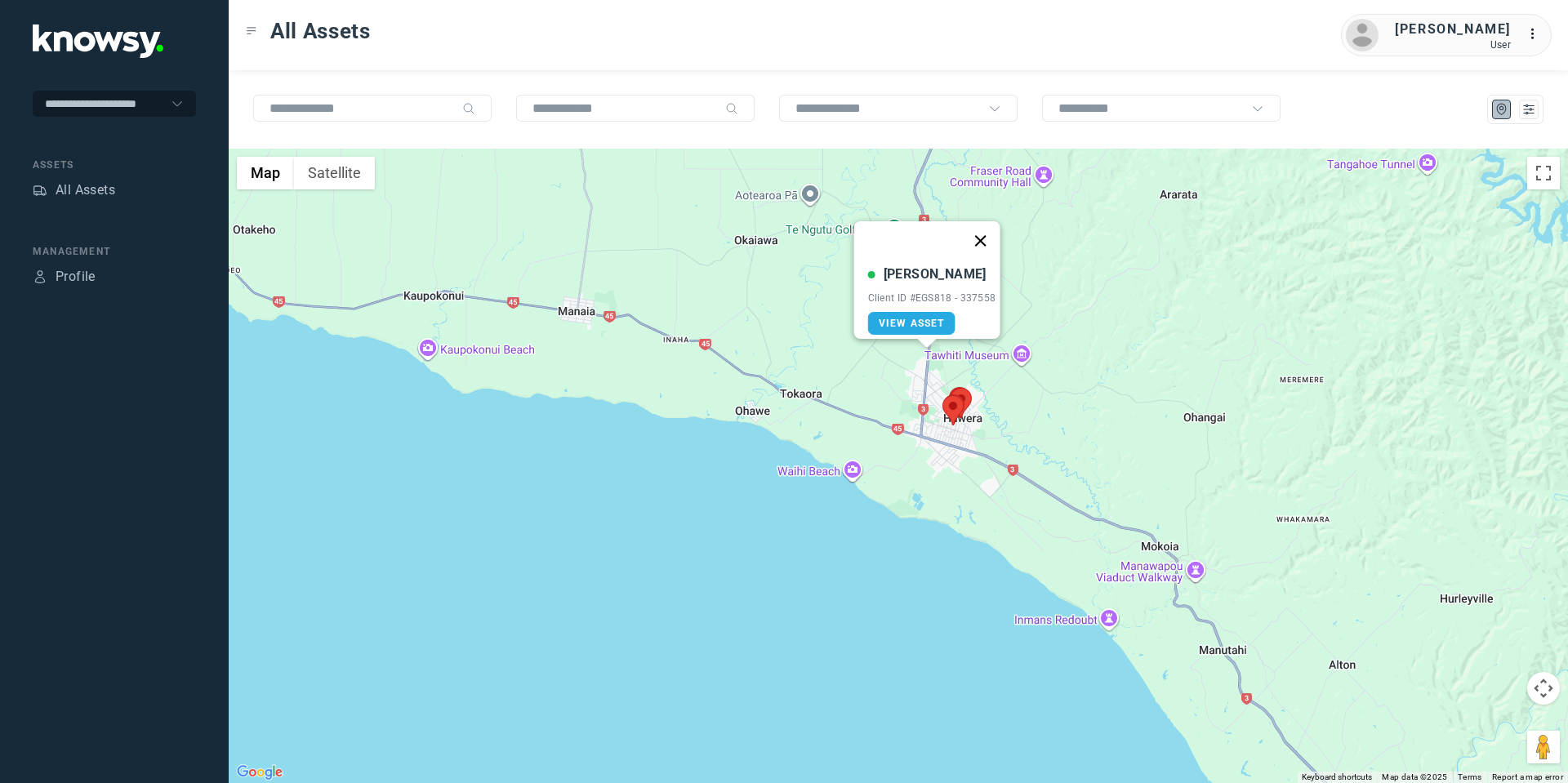
click at [994, 231] on button "Close" at bounding box center [979, 240] width 39 height 39
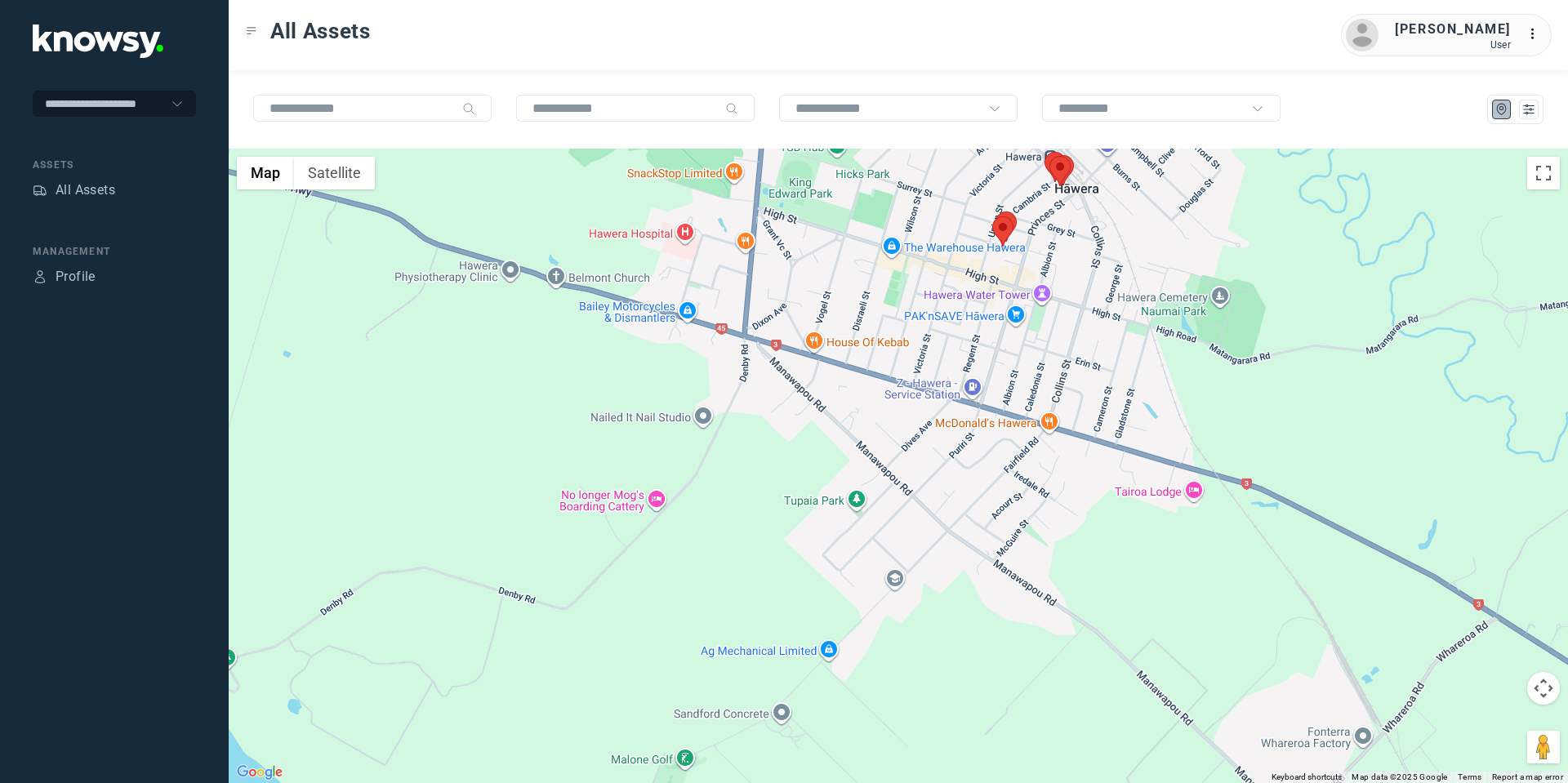
click at [992, 216] on area at bounding box center [992, 216] width 0 height 0
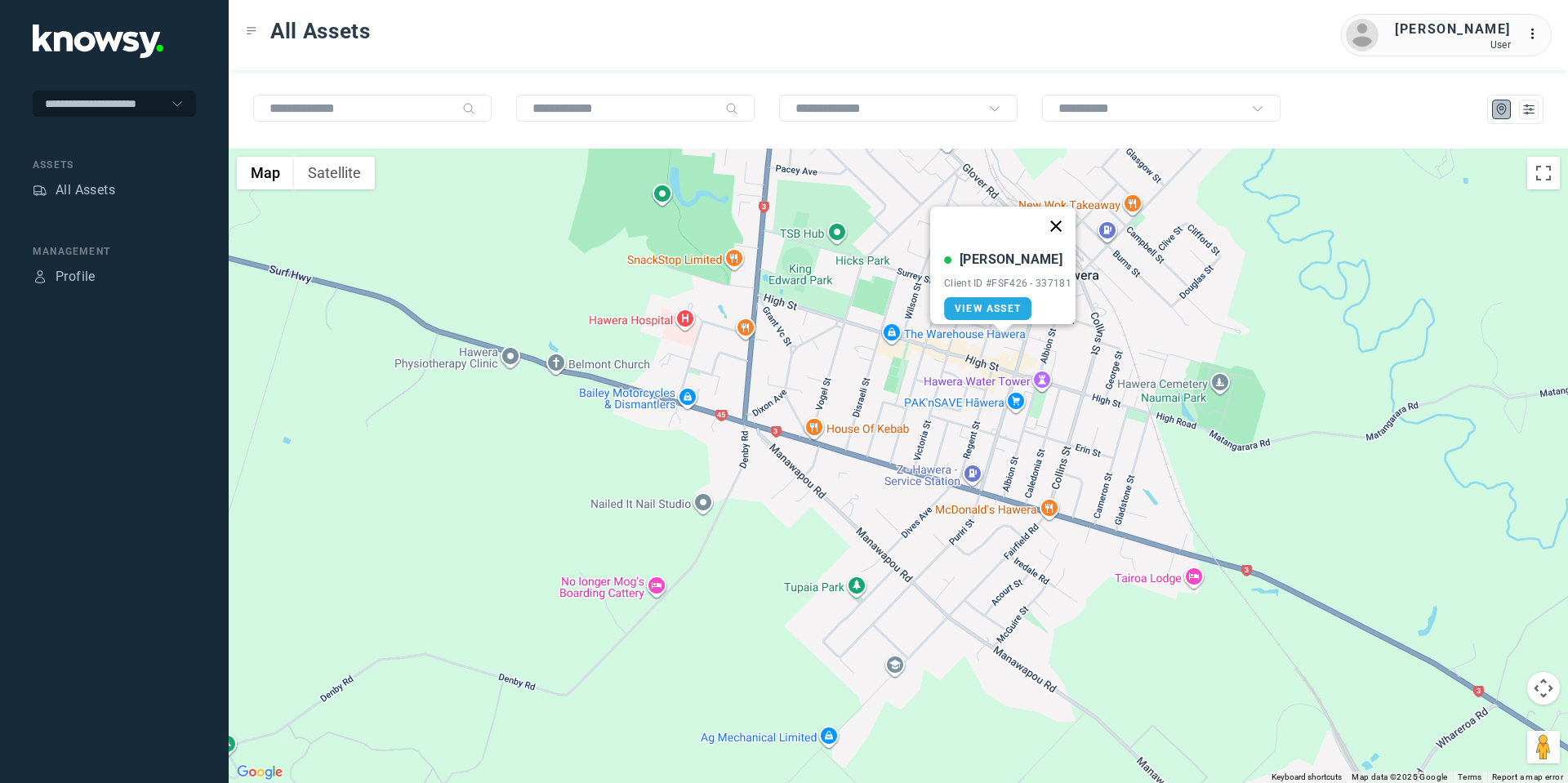
click at [1057, 220] on button "Close" at bounding box center [1055, 226] width 39 height 39
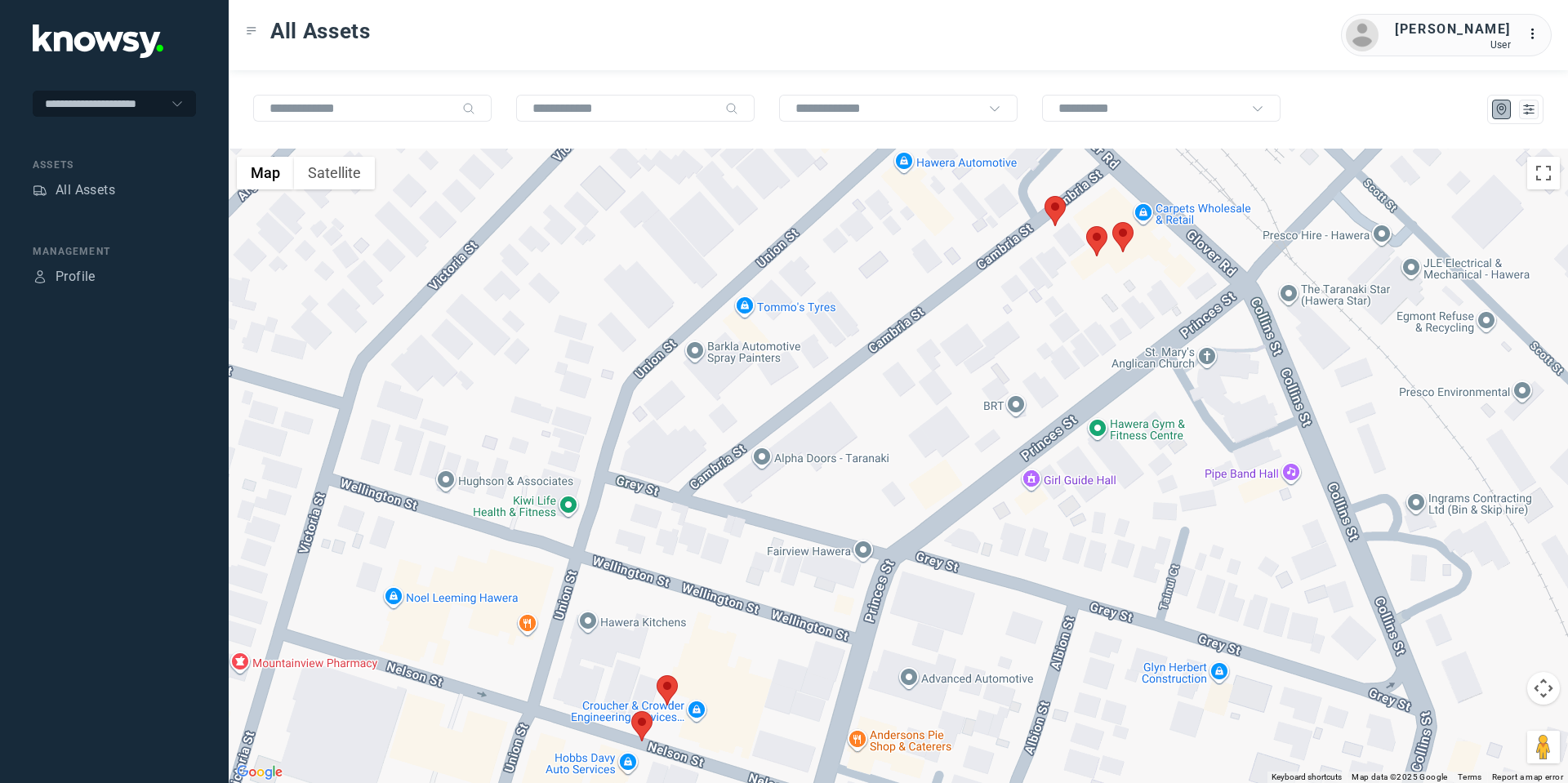
click at [1044, 196] on area at bounding box center [1044, 196] width 0 height 0
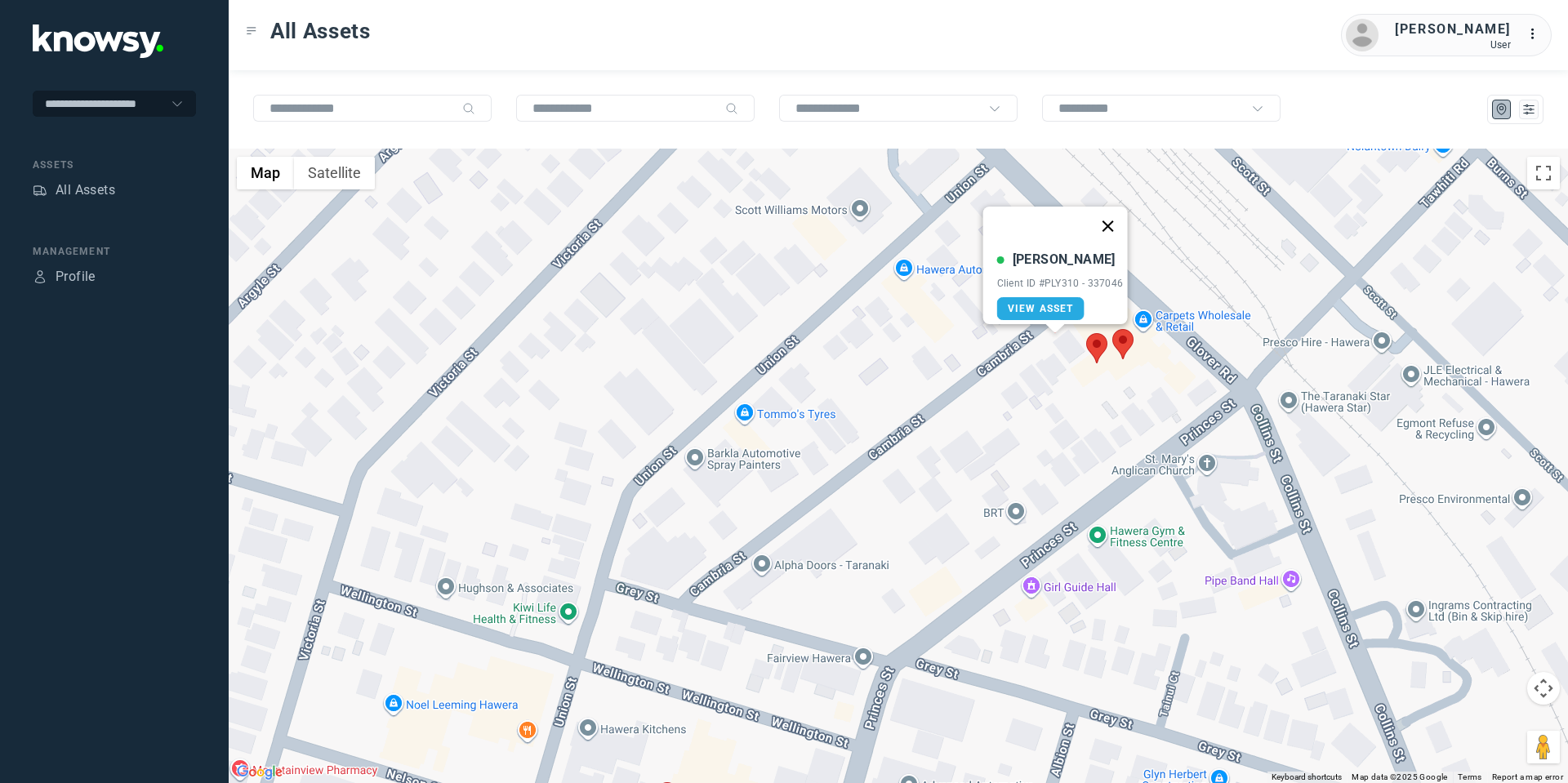
click at [1112, 220] on button "Close" at bounding box center [1107, 226] width 39 height 39
